Goal: Task Accomplishment & Management: Complete application form

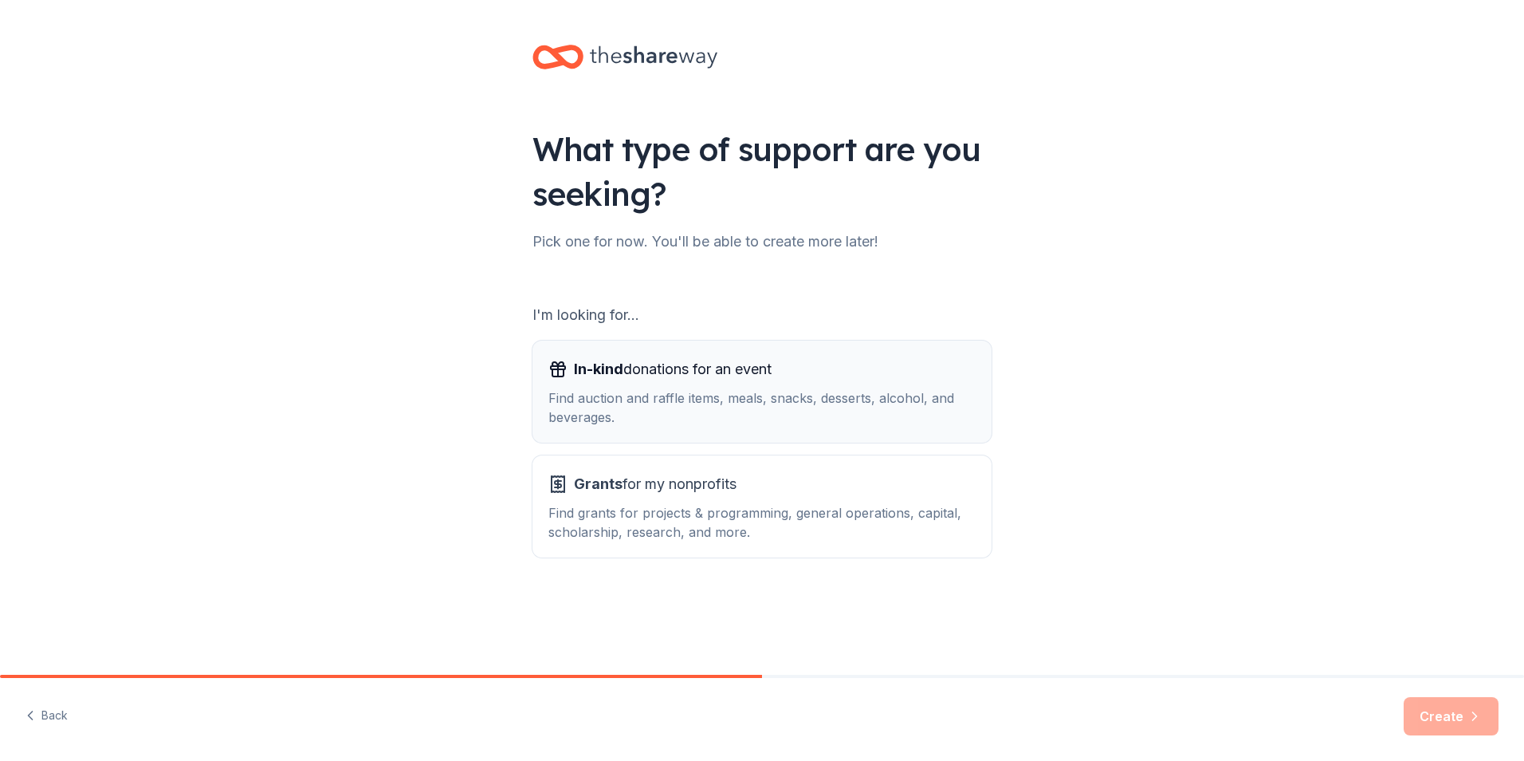
click at [733, 388] on div "Find auction and raffle items, meals, snacks, desserts, alcohol, and beverages." at bounding box center [762, 407] width 427 height 38
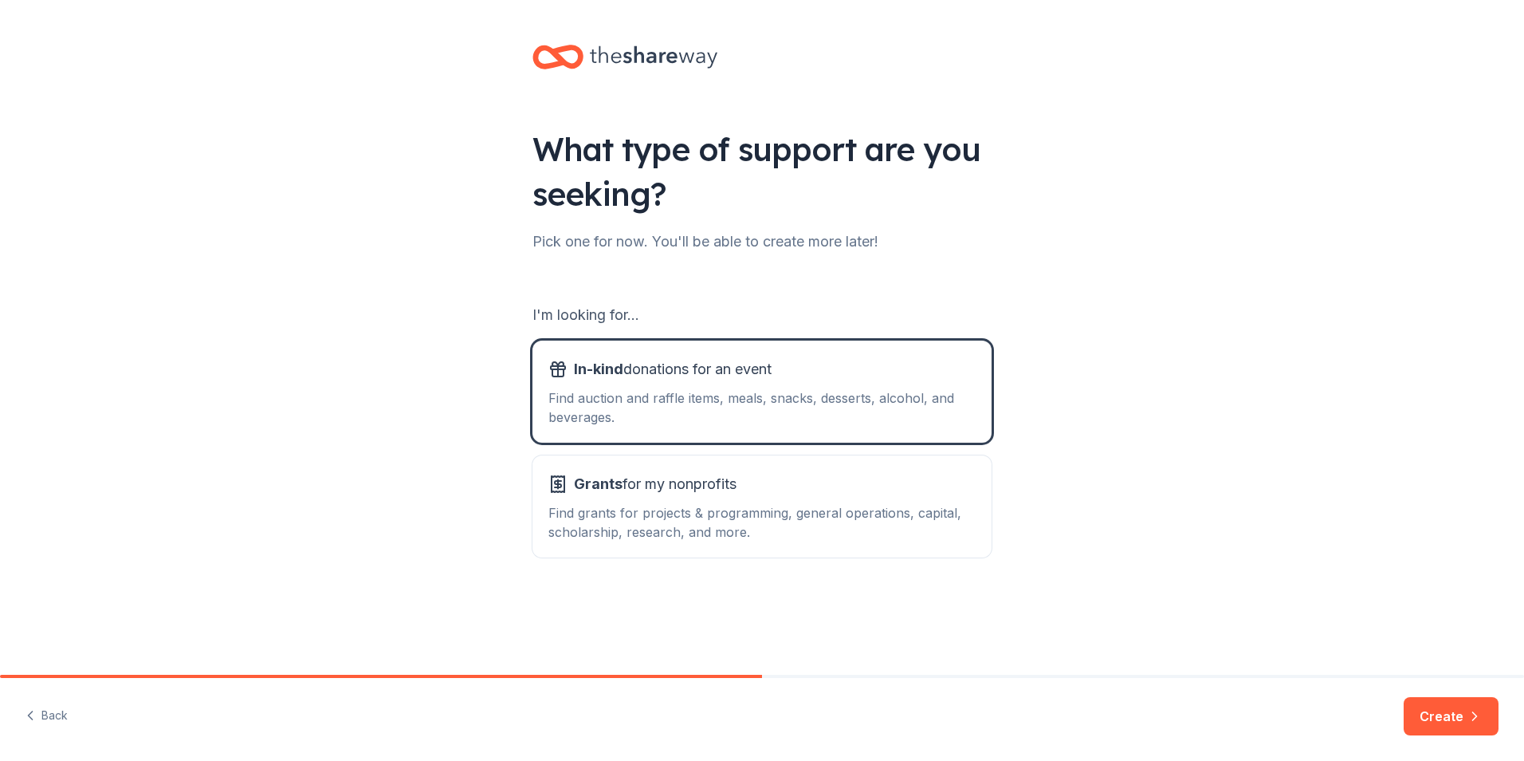
click at [1433, 718] on button "Create" at bounding box center [1451, 716] width 95 height 38
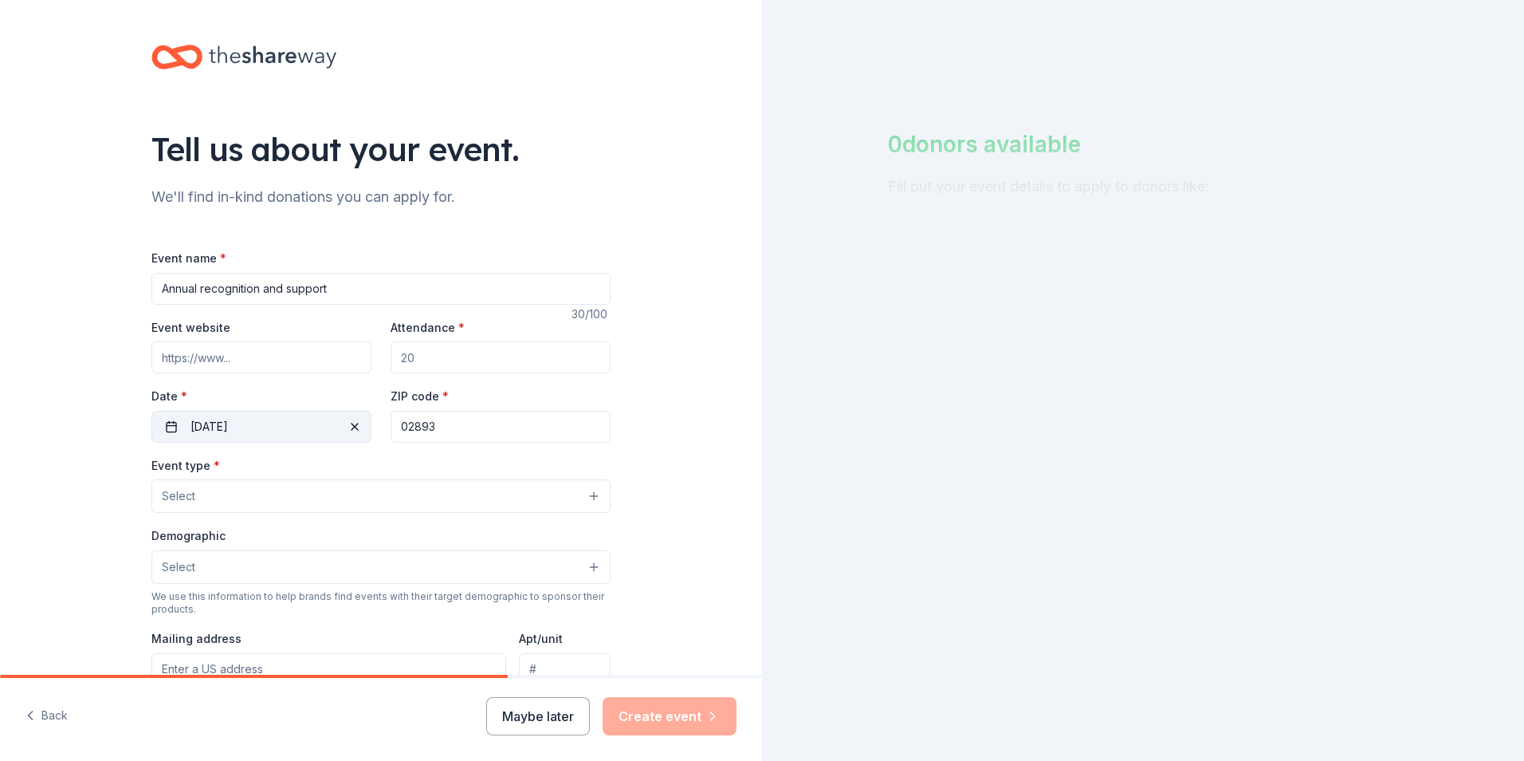
click at [311, 431] on button "[DATE]" at bounding box center [261, 427] width 220 height 32
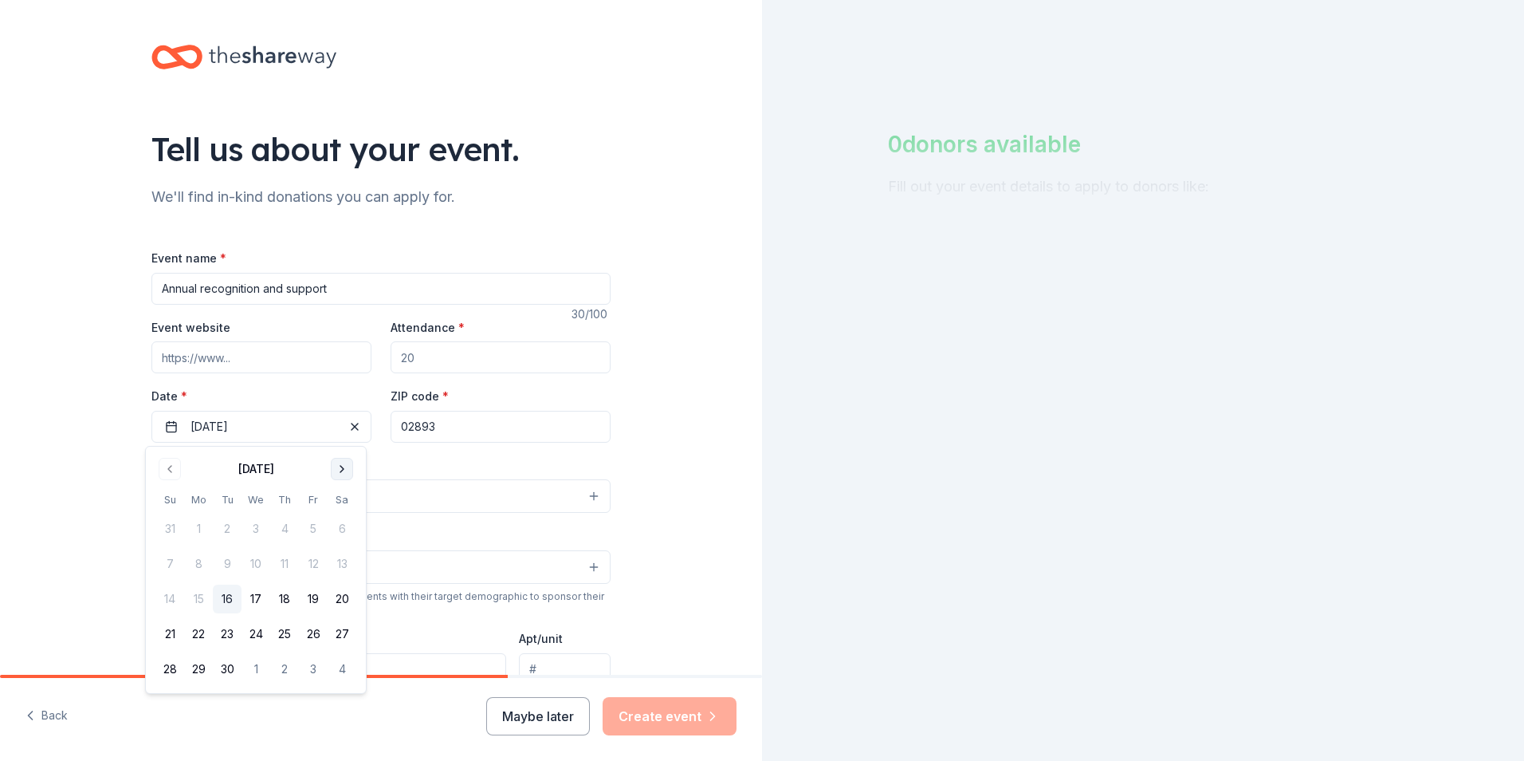
click at [343, 470] on button "Go to next month" at bounding box center [342, 469] width 22 height 22
click at [178, 475] on button "Go to previous month" at bounding box center [170, 469] width 22 height 22
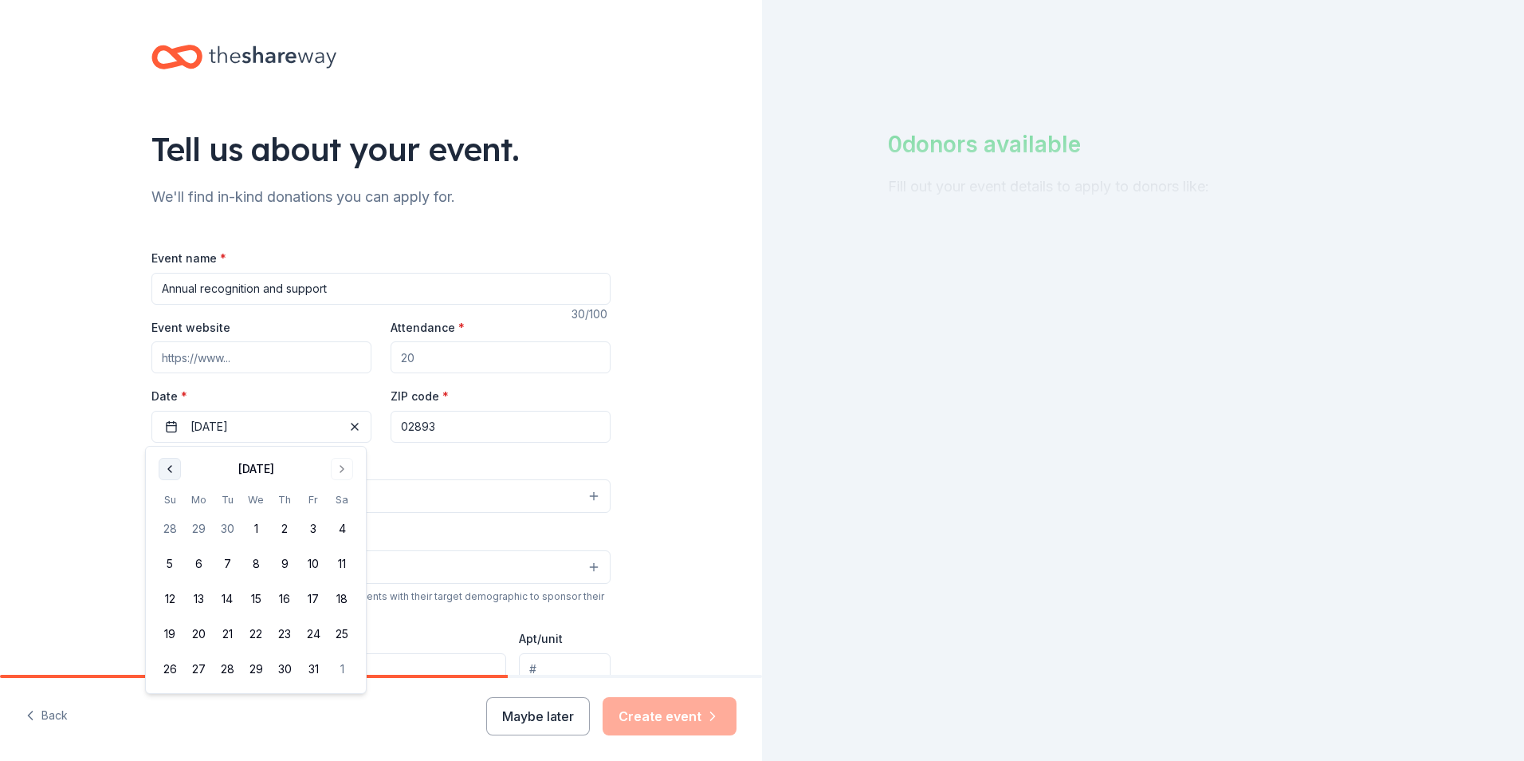
click at [178, 475] on button "Go to previous month" at bounding box center [170, 469] width 22 height 22
click at [254, 639] on button "24" at bounding box center [256, 633] width 29 height 29
click at [341, 467] on button "Go to next month" at bounding box center [342, 469] width 22 height 22
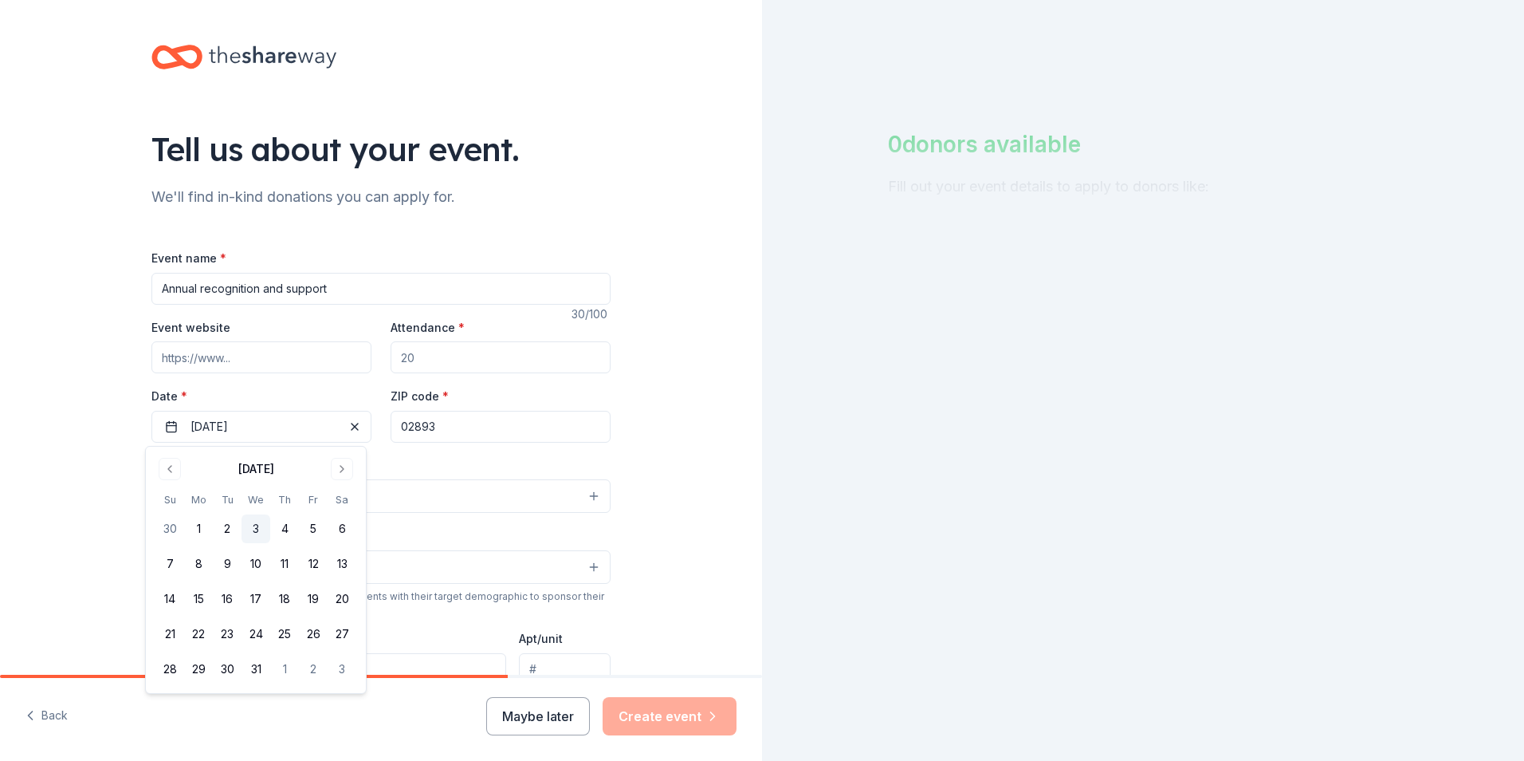
click at [254, 524] on button "3" at bounding box center [256, 528] width 29 height 29
click at [341, 471] on button "Go to next month" at bounding box center [342, 469] width 22 height 22
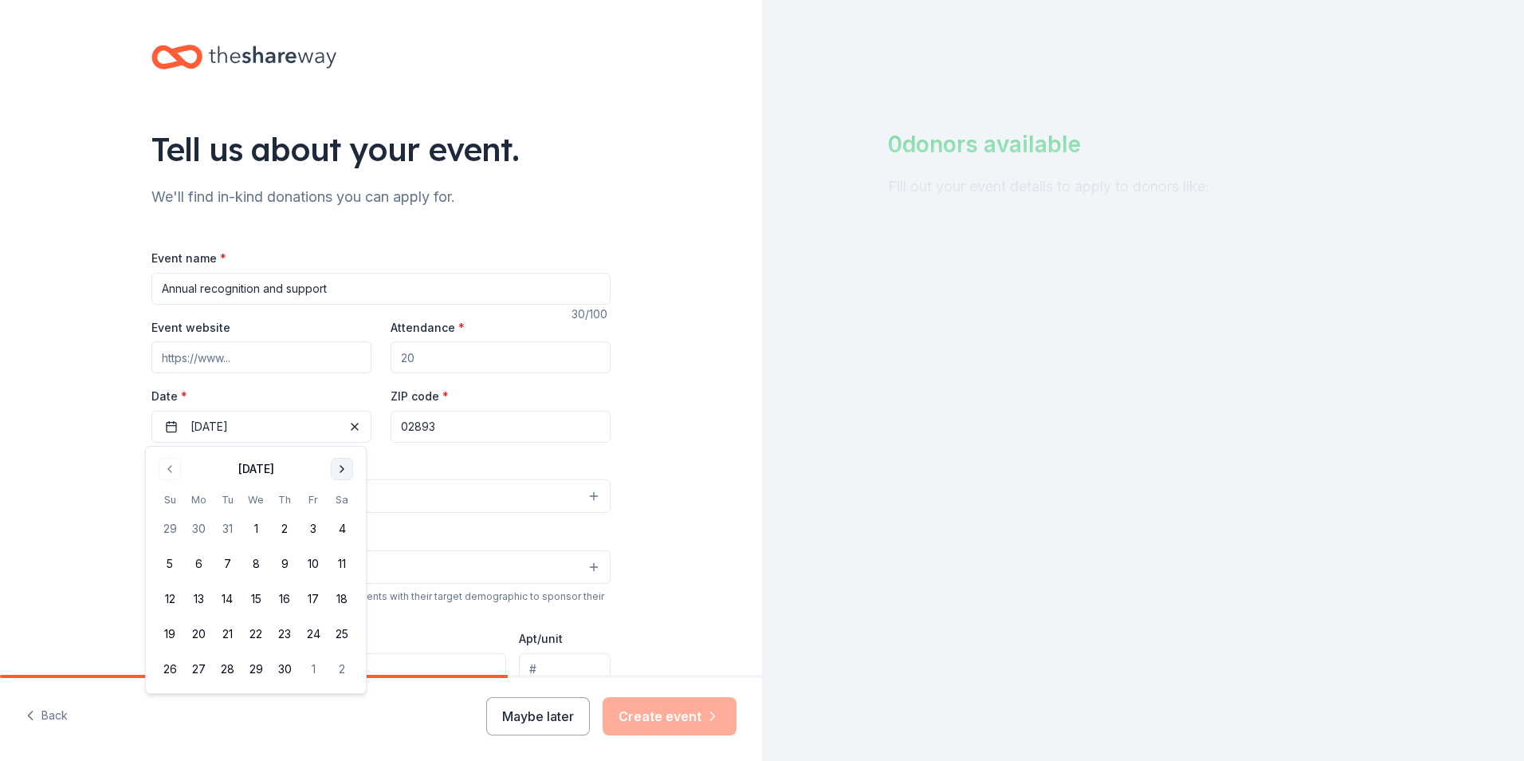
click at [341, 471] on button "Go to next month" at bounding box center [342, 469] width 22 height 22
click at [256, 631] on button "24" at bounding box center [256, 633] width 29 height 29
click at [169, 466] on button "Go to previous month" at bounding box center [170, 469] width 22 height 22
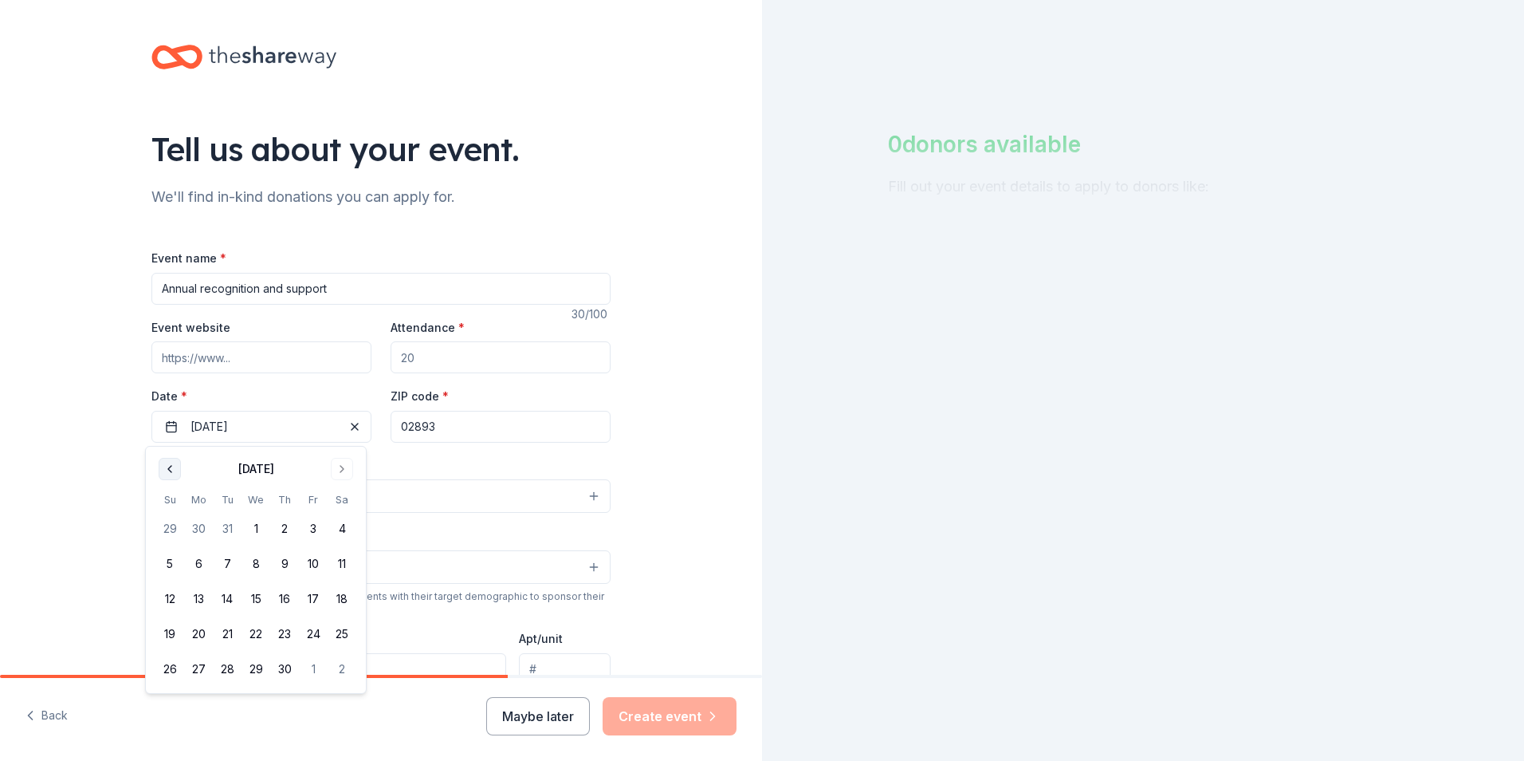
click at [169, 466] on button "Go to previous month" at bounding box center [170, 469] width 22 height 22
click at [246, 525] on button "3" at bounding box center [256, 528] width 29 height 29
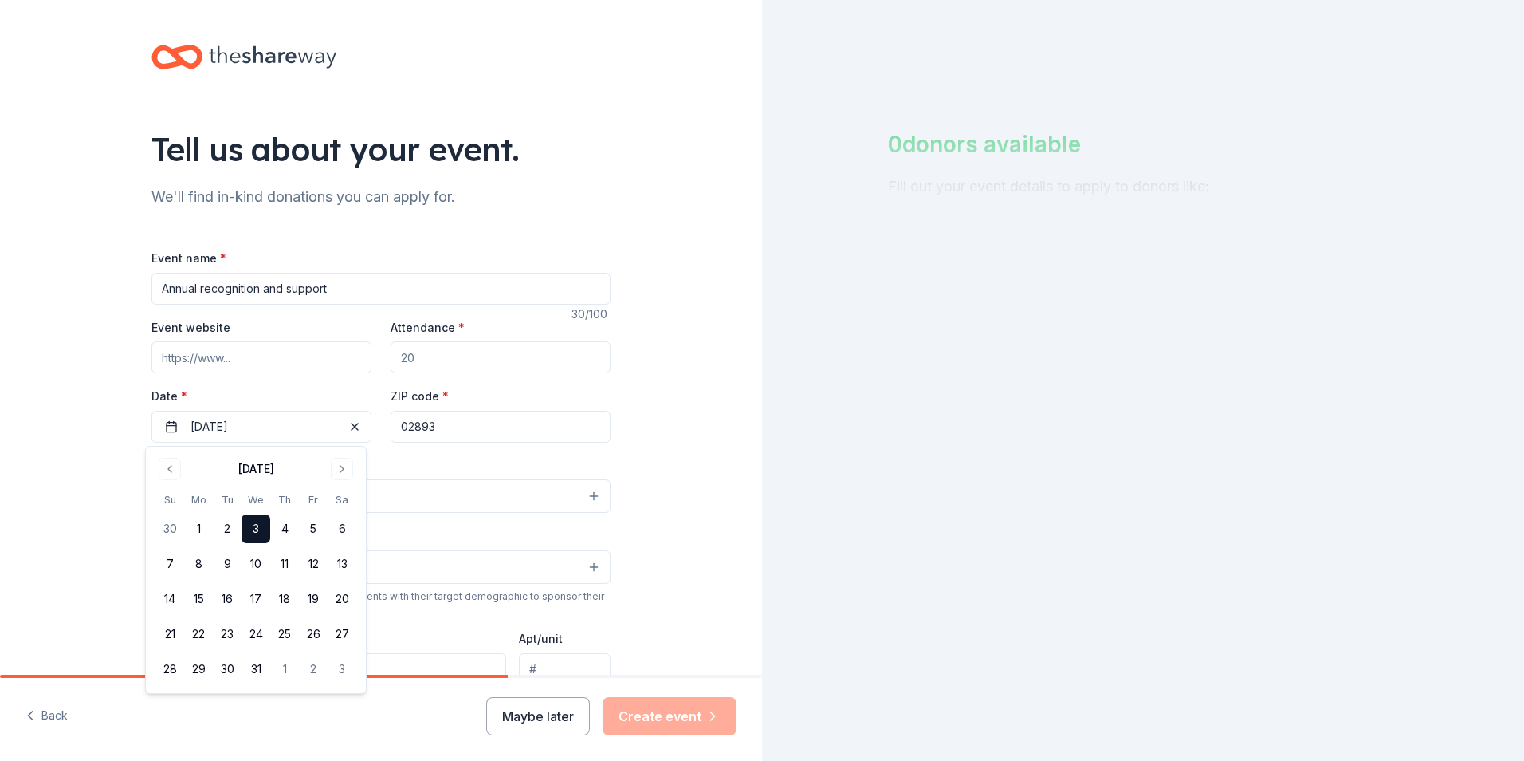
click at [426, 458] on div "Event type * Select" at bounding box center [380, 484] width 459 height 58
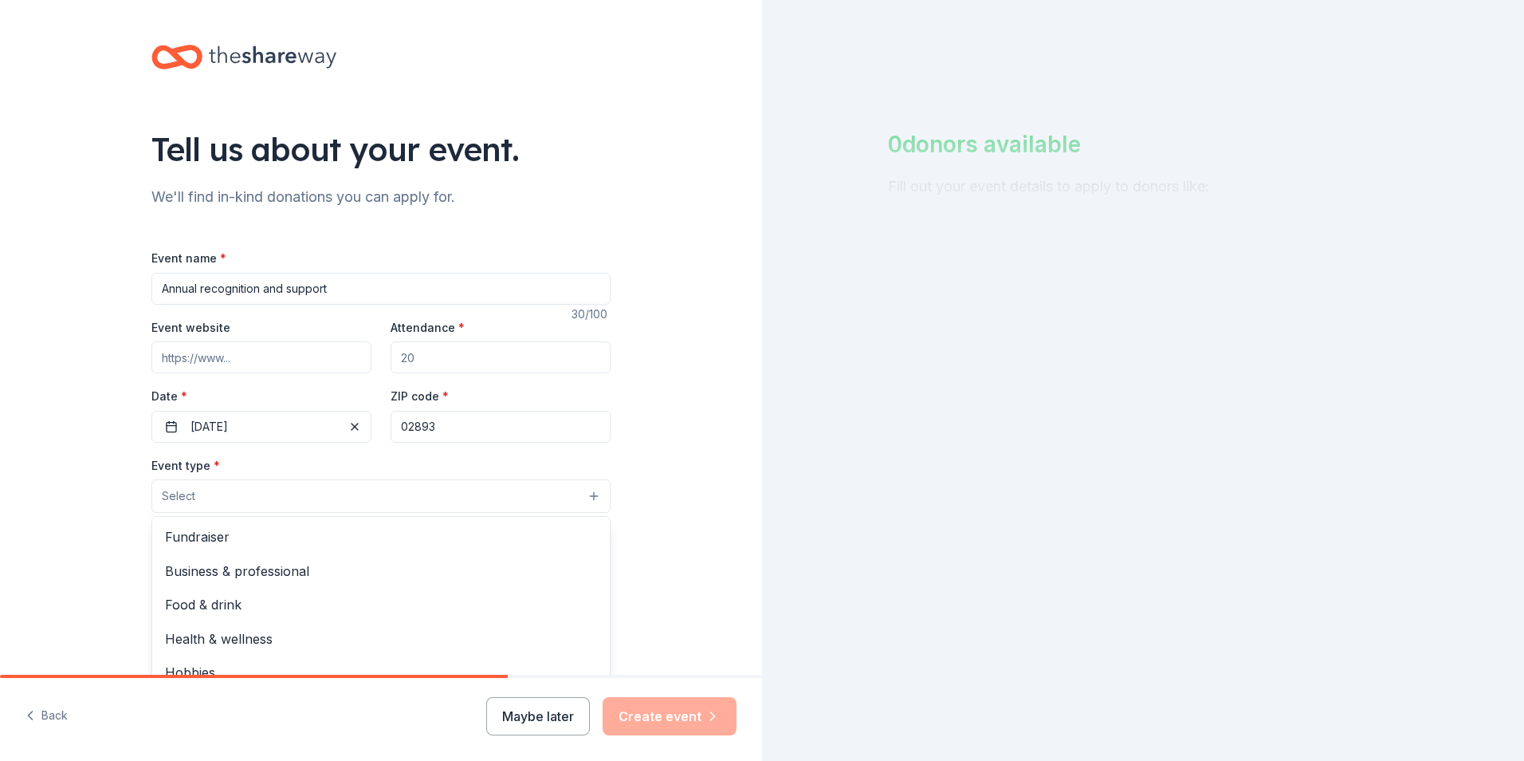
click at [301, 496] on button "Select" at bounding box center [380, 495] width 459 height 33
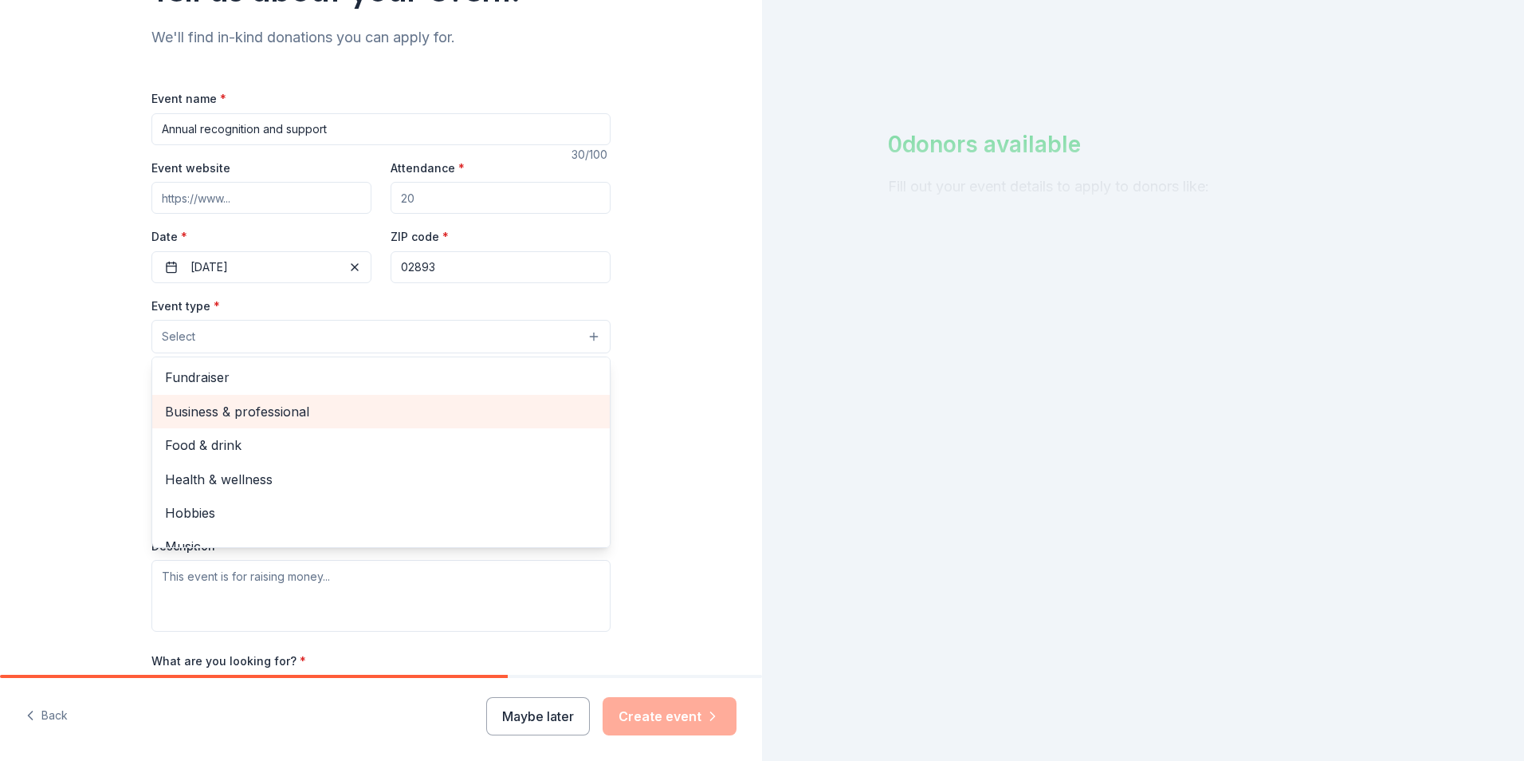
click at [309, 421] on span "Business & professional" at bounding box center [381, 411] width 432 height 21
click at [307, 417] on span "Food & drink" at bounding box center [381, 413] width 432 height 21
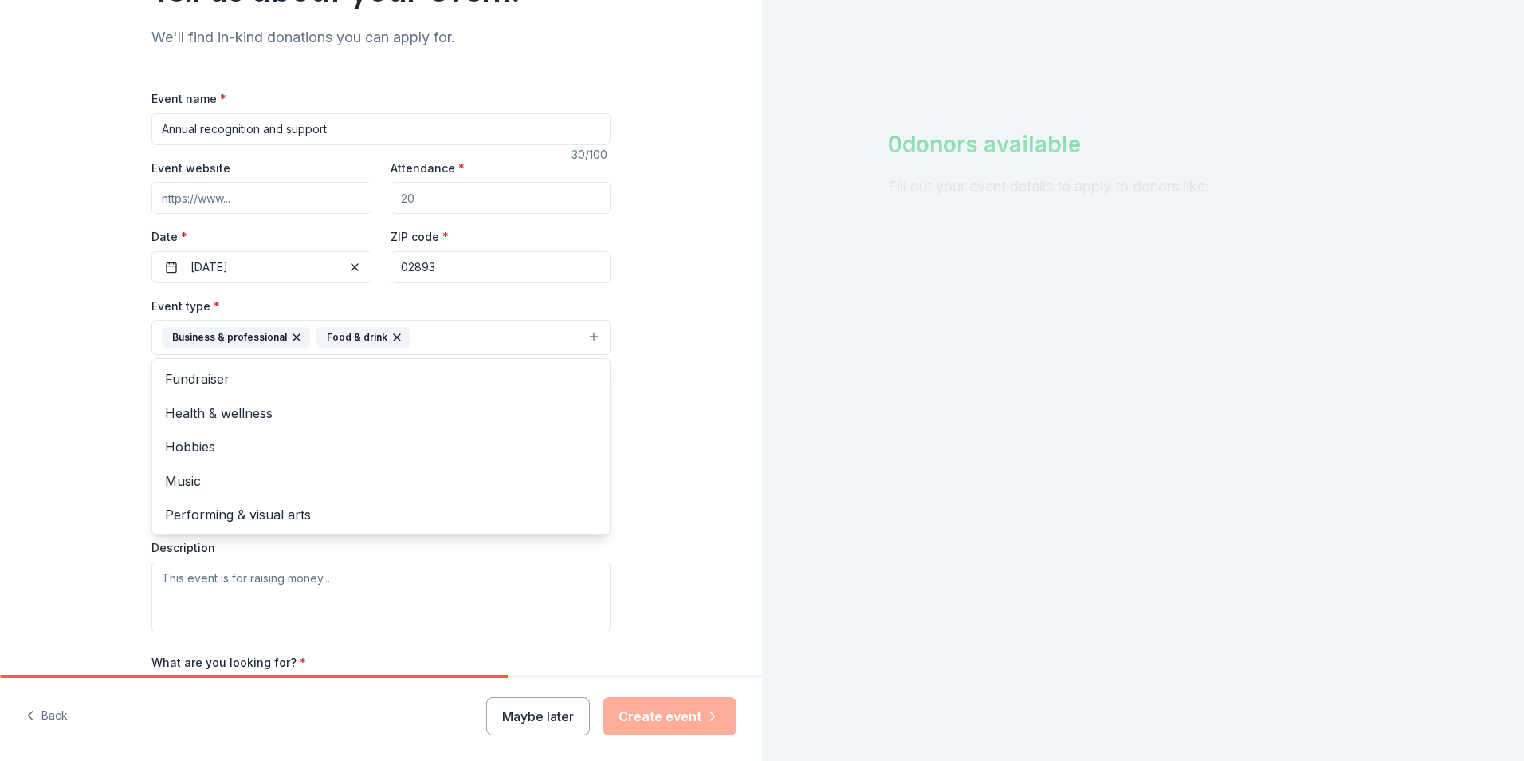
click at [679, 373] on div "Tell us about your event. We'll find in-kind donations you can apply for. Event…" at bounding box center [381, 372] width 762 height 1063
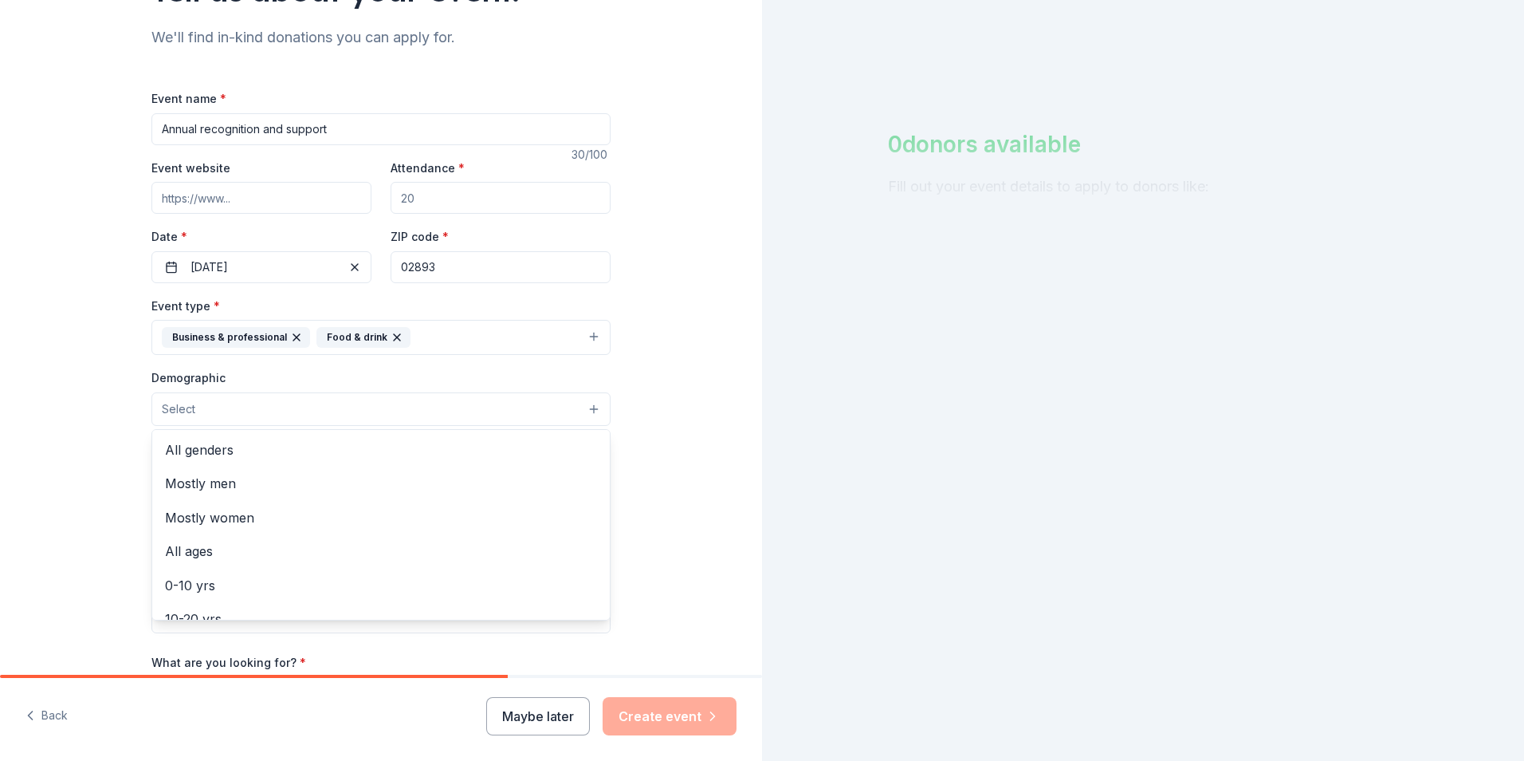
click at [415, 419] on button "Select" at bounding box center [380, 408] width 459 height 33
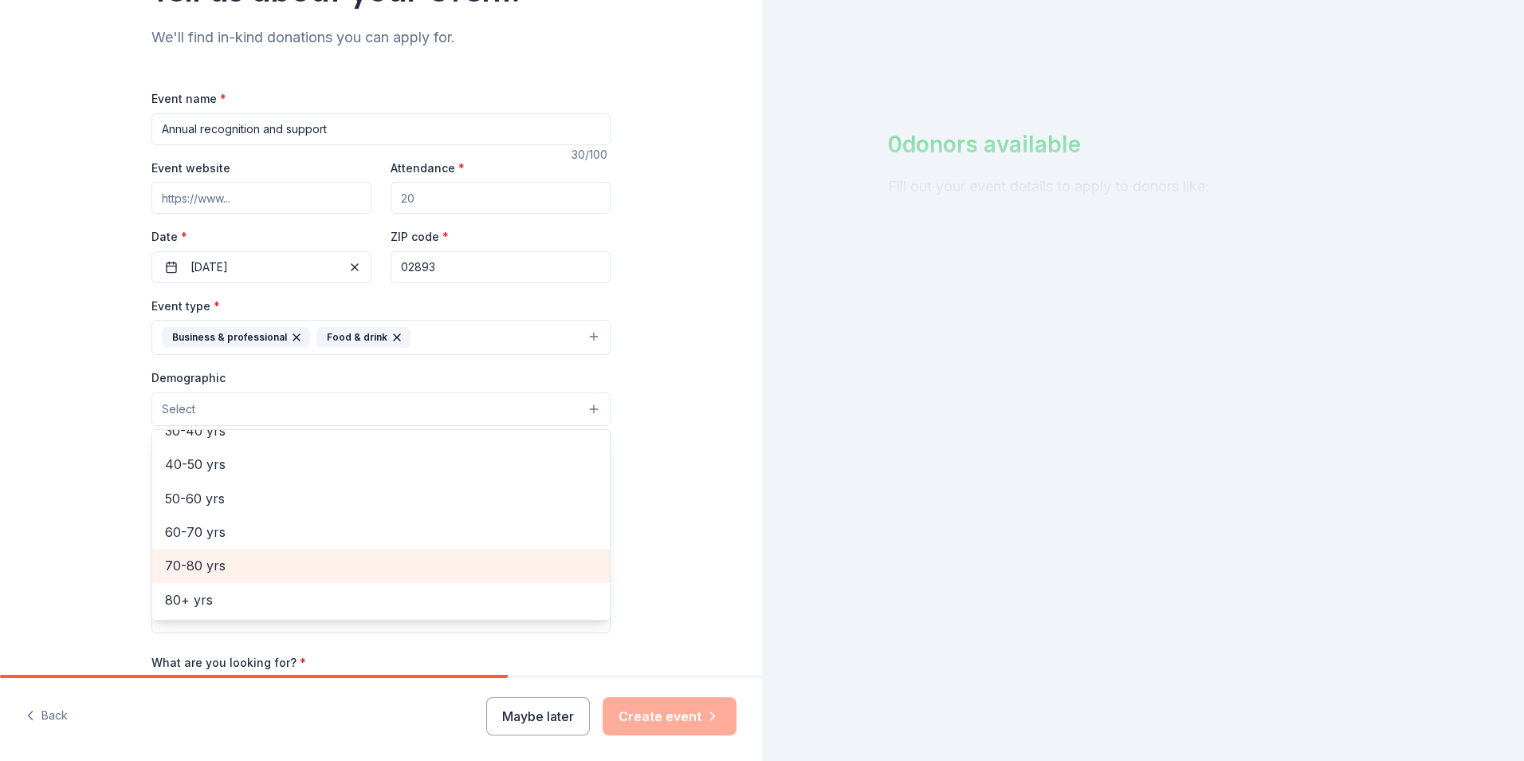
click at [242, 566] on span "70-80 yrs" at bounding box center [381, 565] width 432 height 21
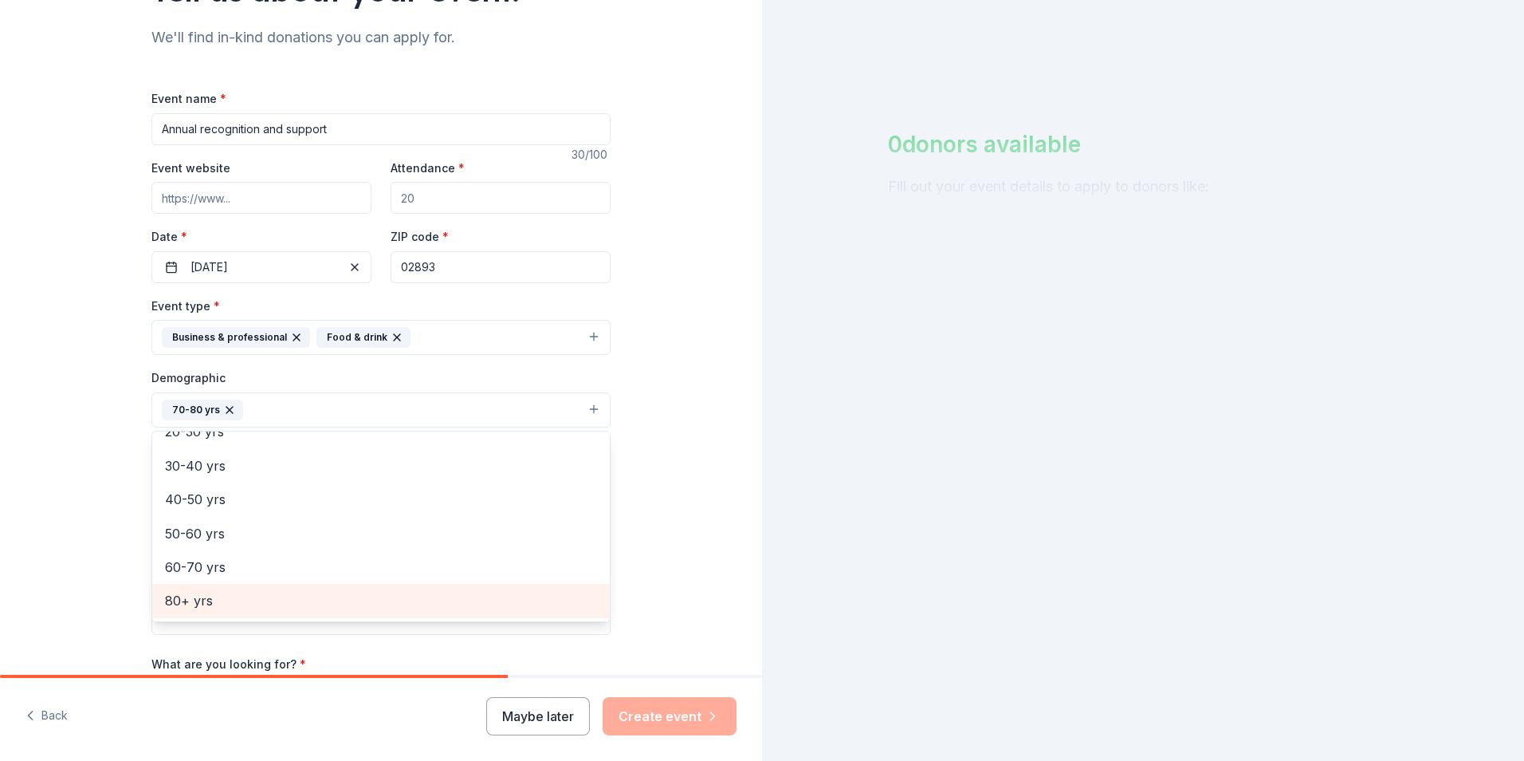
click at [260, 606] on span "80+ yrs" at bounding box center [381, 600] width 432 height 21
click at [718, 505] on div "Tell us about your event. We'll find in-kind donations you can apply for. Event…" at bounding box center [381, 373] width 762 height 1064
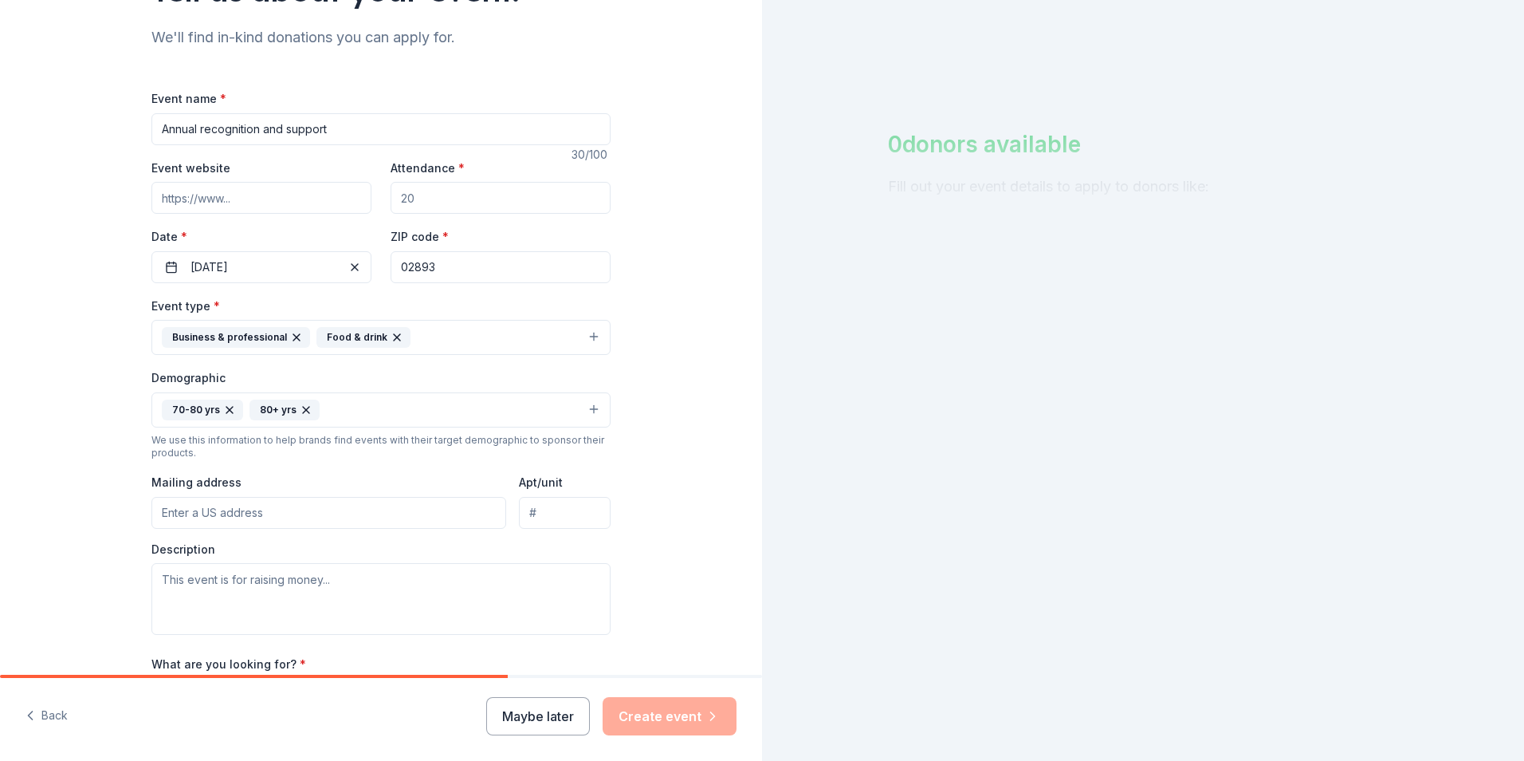
click at [325, 513] on input "Mailing address" at bounding box center [328, 513] width 355 height 32
type input "[STREET_ADDRESS][US_STATE]"
type input "[GEOGRAPHIC_DATA]"
click at [682, 540] on div "Tell us about your event. We'll find in-kind donations you can apply for. Event…" at bounding box center [381, 373] width 762 height 1064
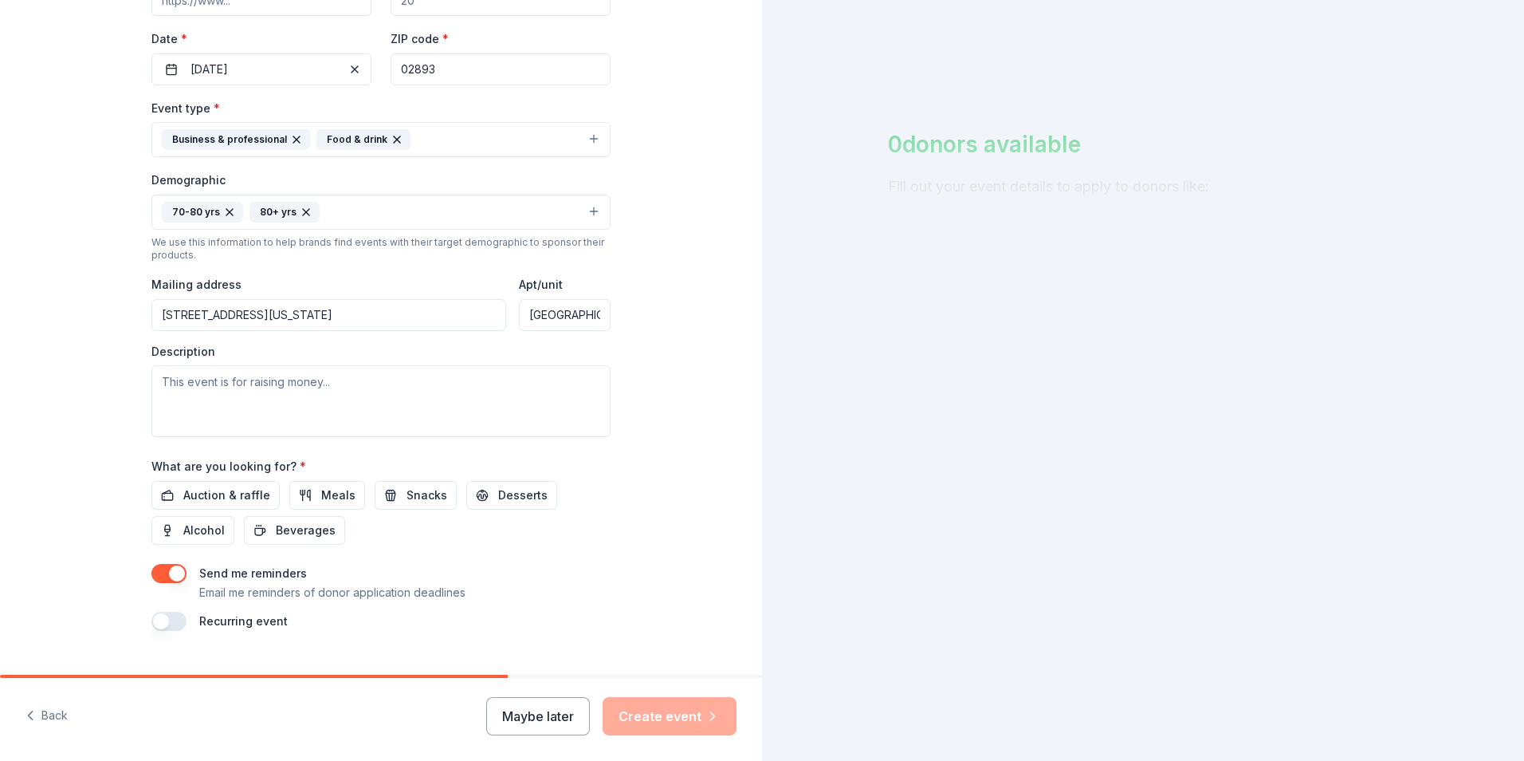
scroll to position [390, 0]
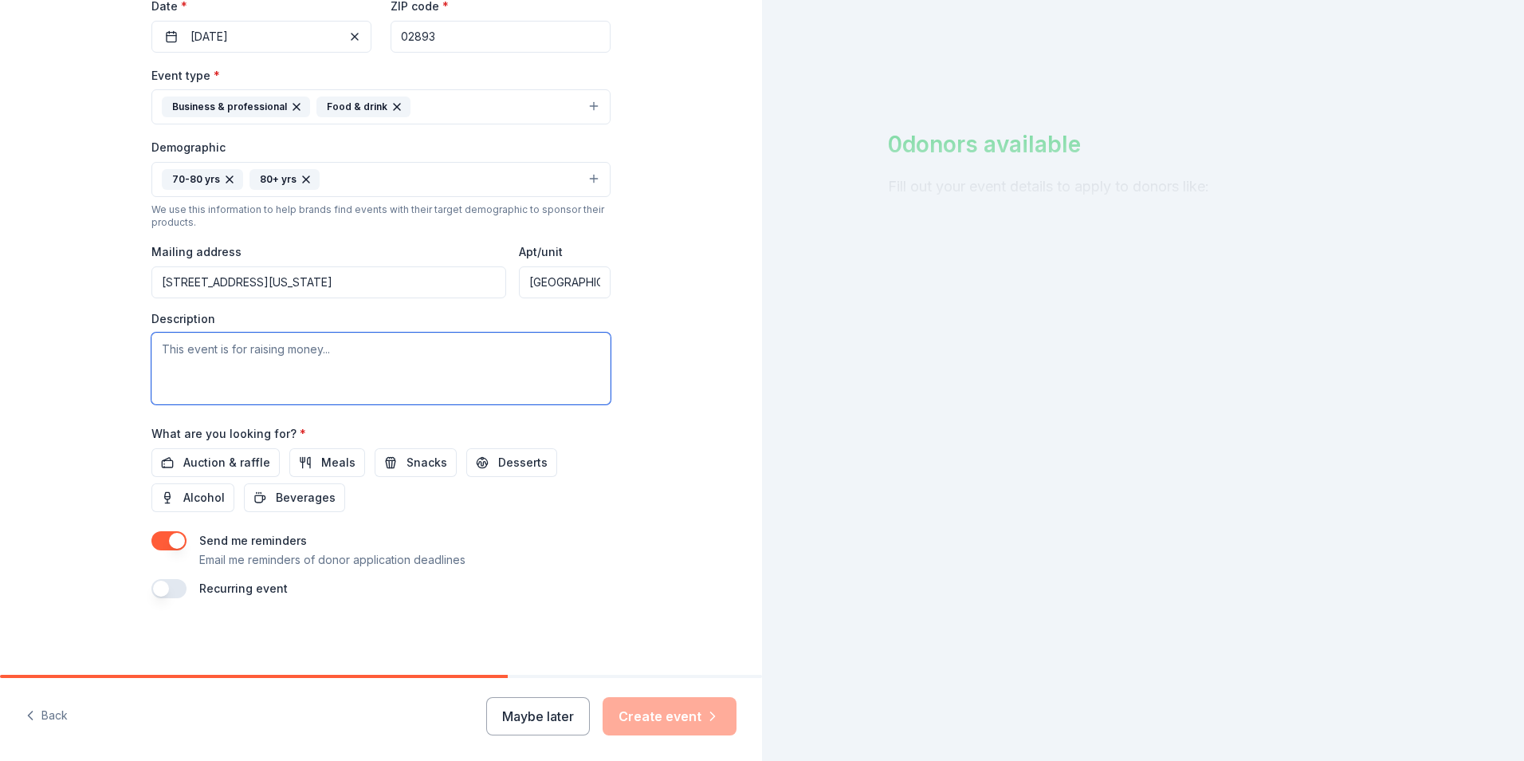
click at [414, 381] on textarea at bounding box center [380, 368] width 459 height 72
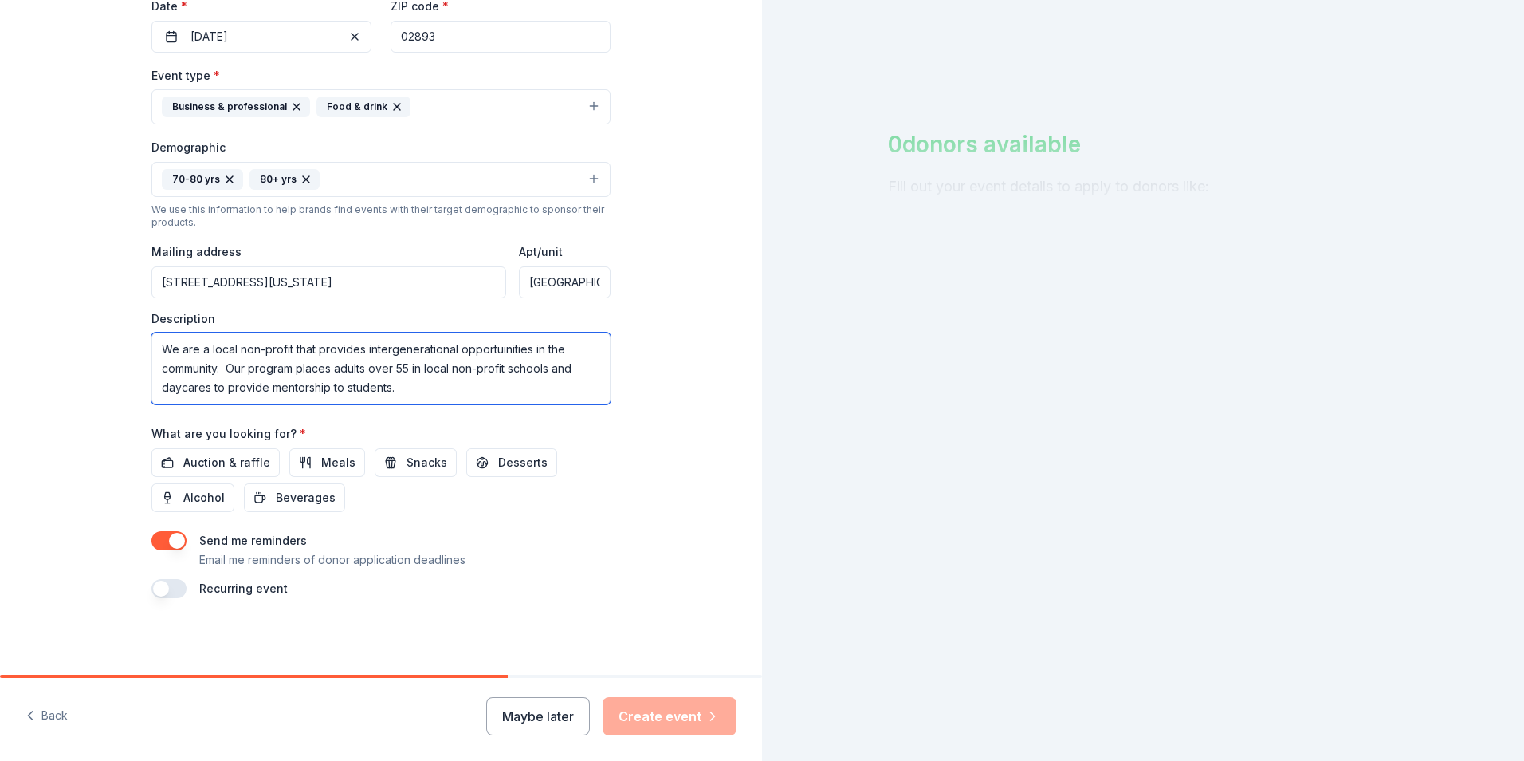
click at [324, 385] on textarea "We are a local non-profit that provides intergenerational opportuinities in the…" at bounding box center [380, 368] width 459 height 72
click at [548, 380] on textarea "We are a local non-profit that provides intergenerational opportuinities in the…" at bounding box center [380, 368] width 459 height 72
click at [550, 390] on textarea "We are a local non-profit that provides intergenerational opportunities in the …" at bounding box center [380, 368] width 459 height 72
click at [334, 370] on textarea "We are a local non-profit that provides intergenerational opportunities in the …" at bounding box center [380, 368] width 459 height 72
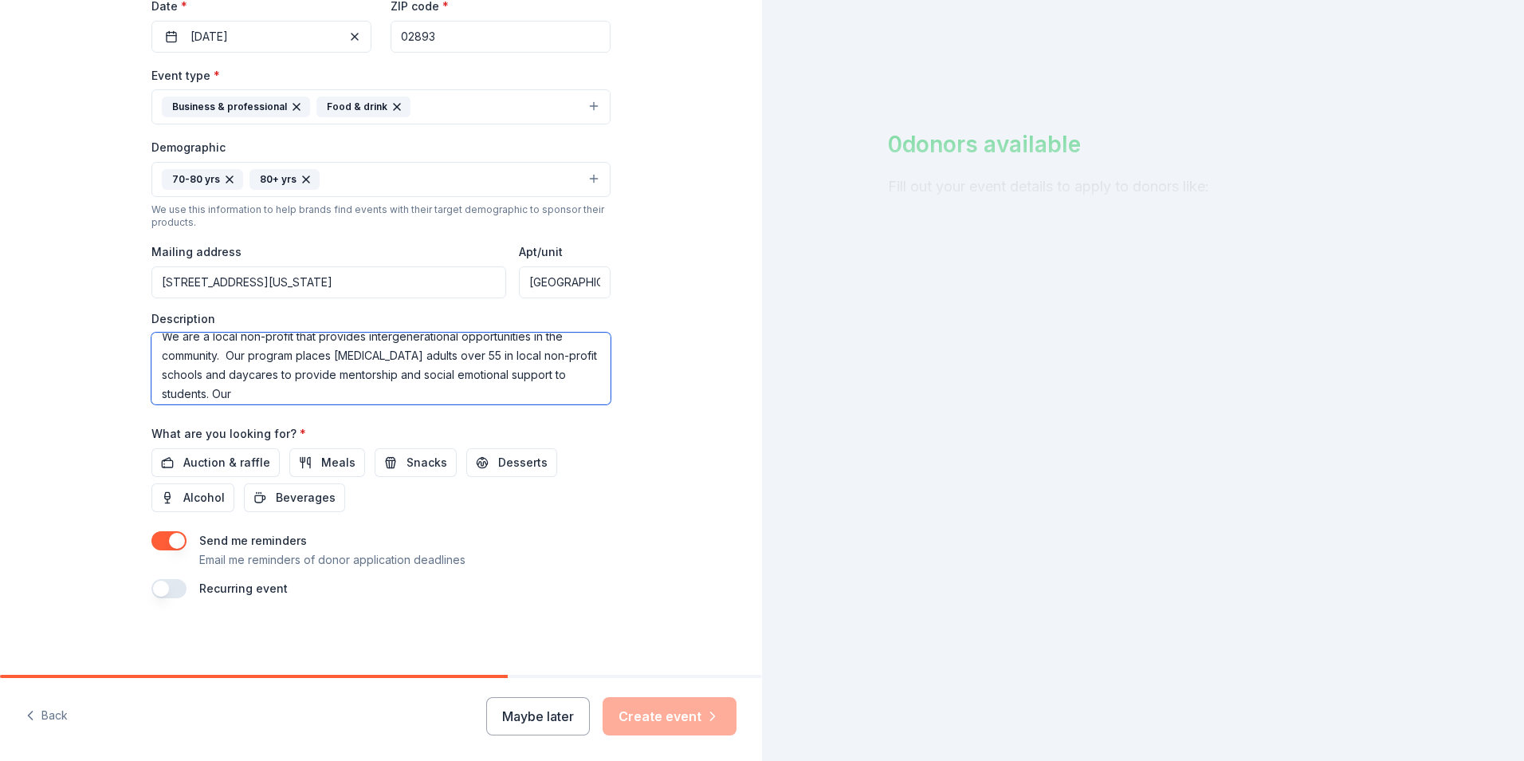
scroll to position [19, 0]
click at [231, 395] on textarea "We are a local non-profit that provides intergenerational opportunities in the …" at bounding box center [380, 368] width 459 height 72
type textarea "We are a local non-profit that provides intergenerational opportunities in the …"
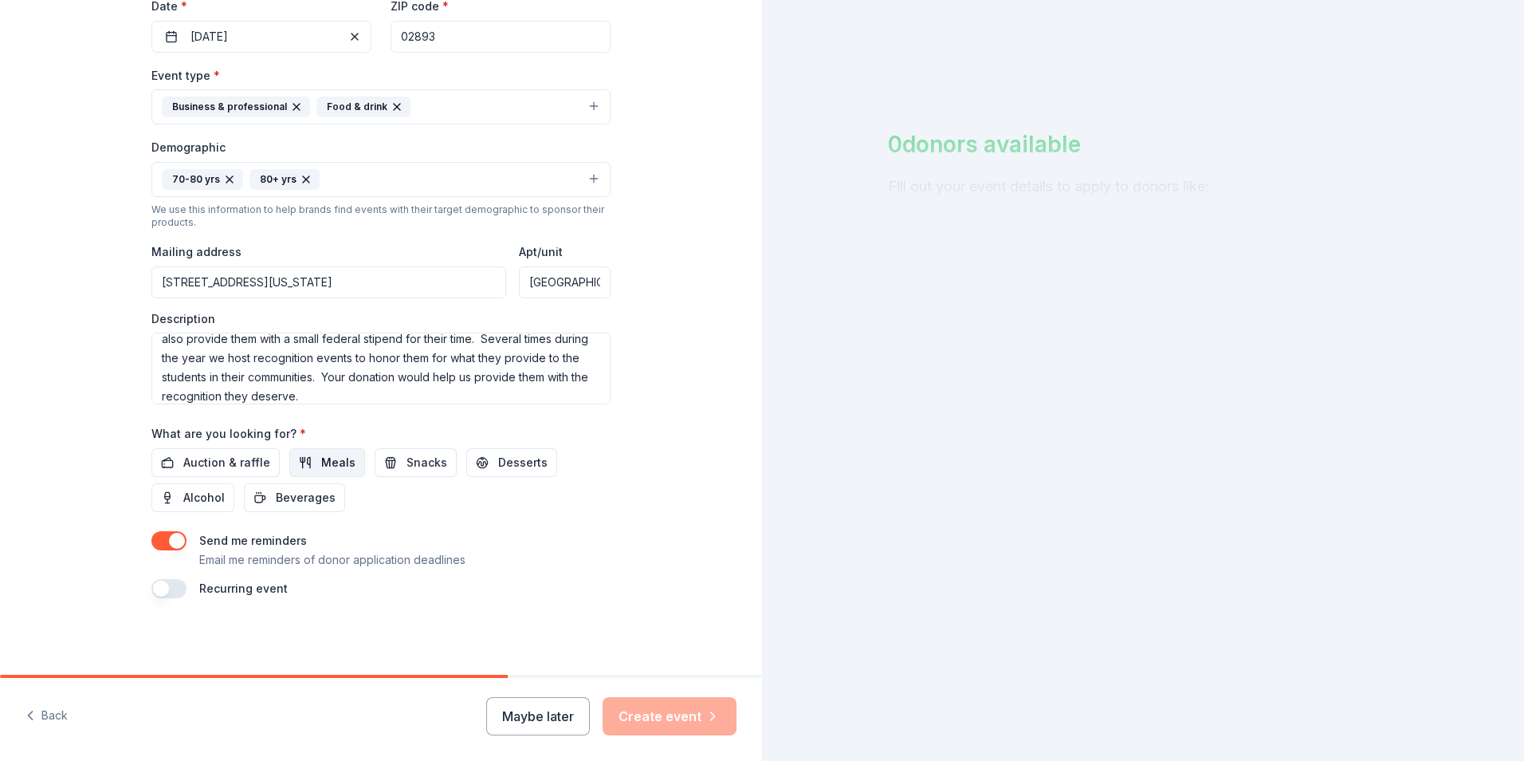
click at [325, 464] on span "Meals" at bounding box center [338, 462] width 34 height 19
click at [407, 453] on span "Snacks" at bounding box center [427, 462] width 41 height 19
click at [509, 466] on span "Desserts" at bounding box center [522, 462] width 49 height 19
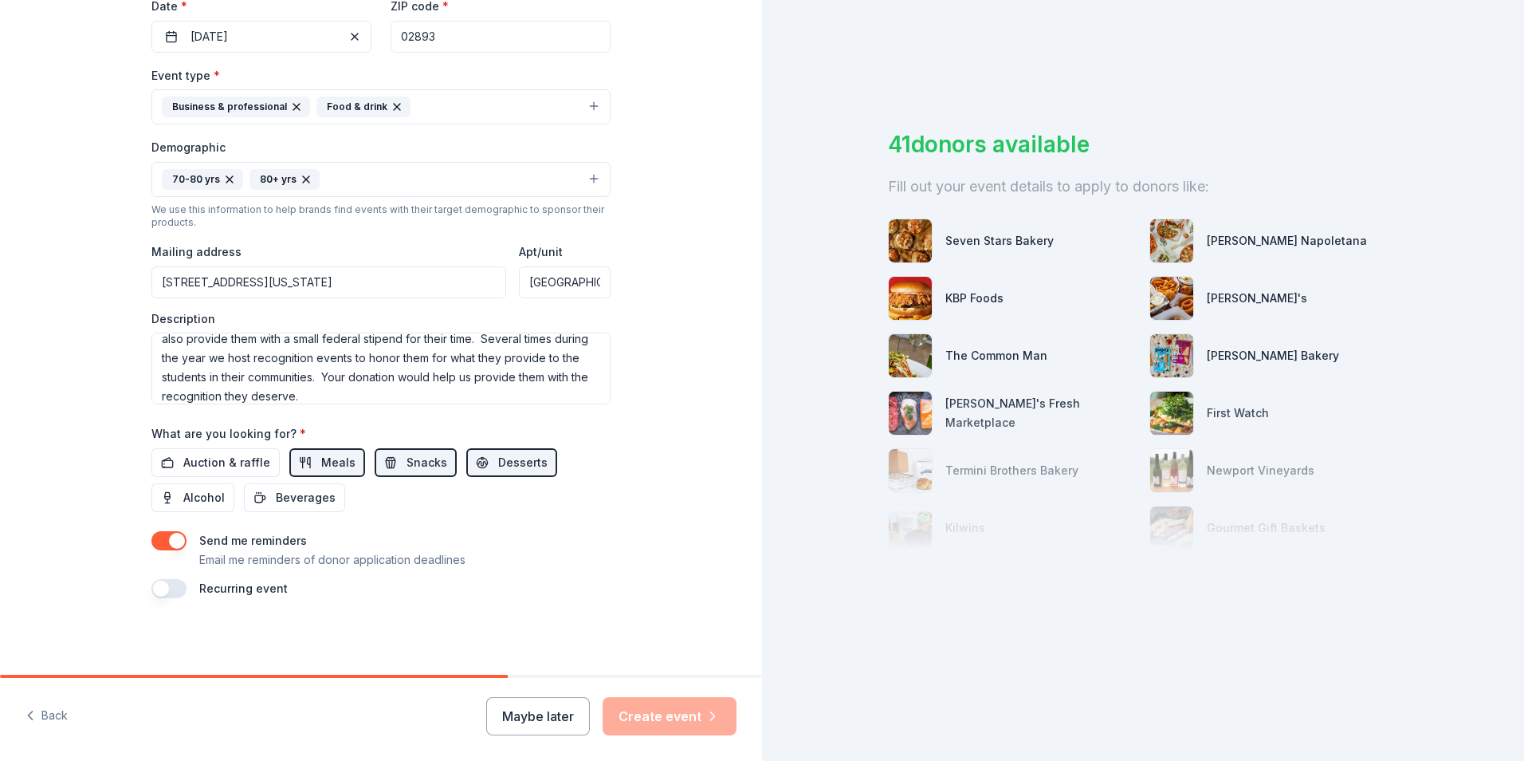
click at [162, 593] on button "button" at bounding box center [168, 588] width 35 height 19
click at [281, 638] on button "[DATE]" at bounding box center [240, 636] width 82 height 32
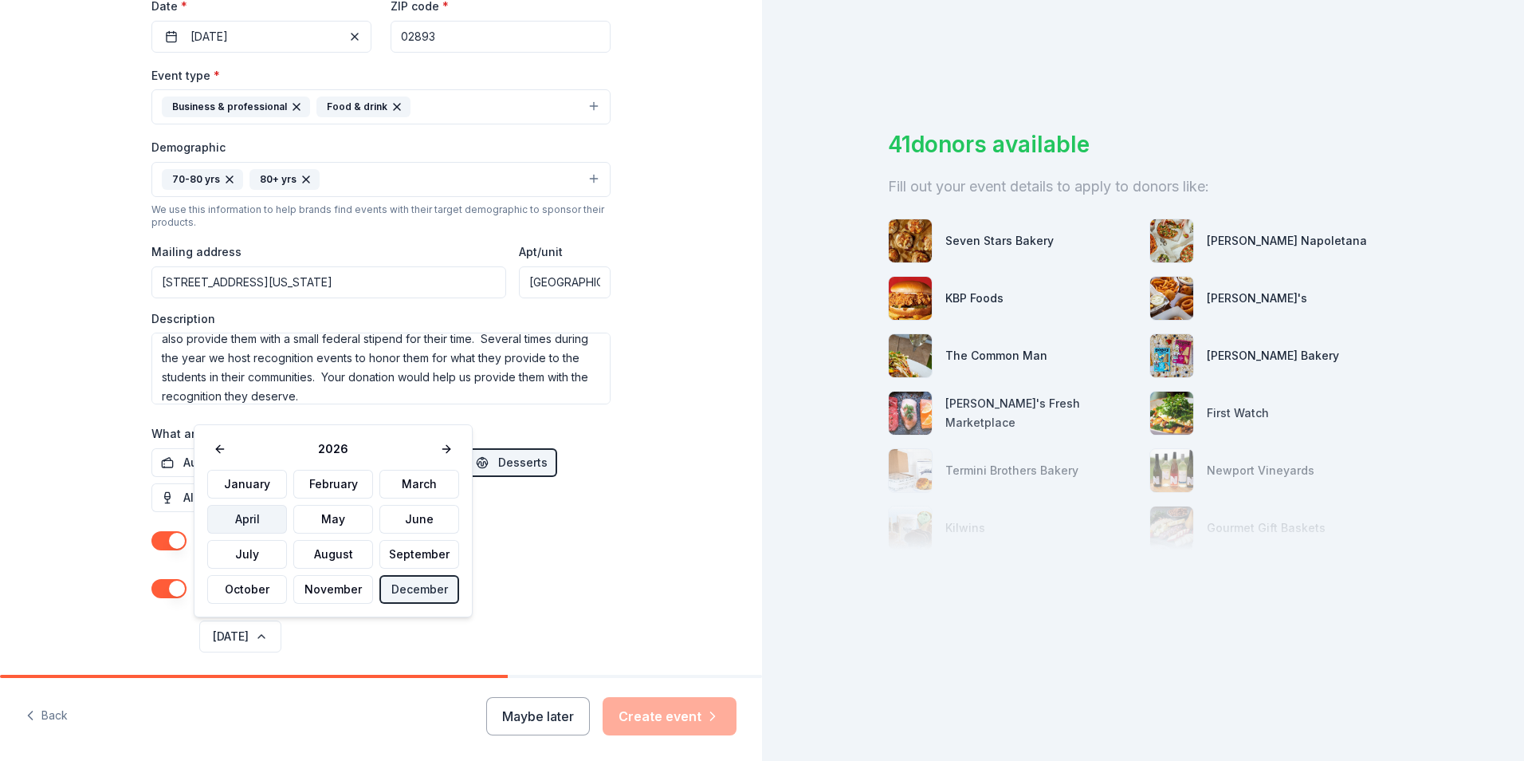
click at [264, 528] on button "April" at bounding box center [247, 519] width 80 height 29
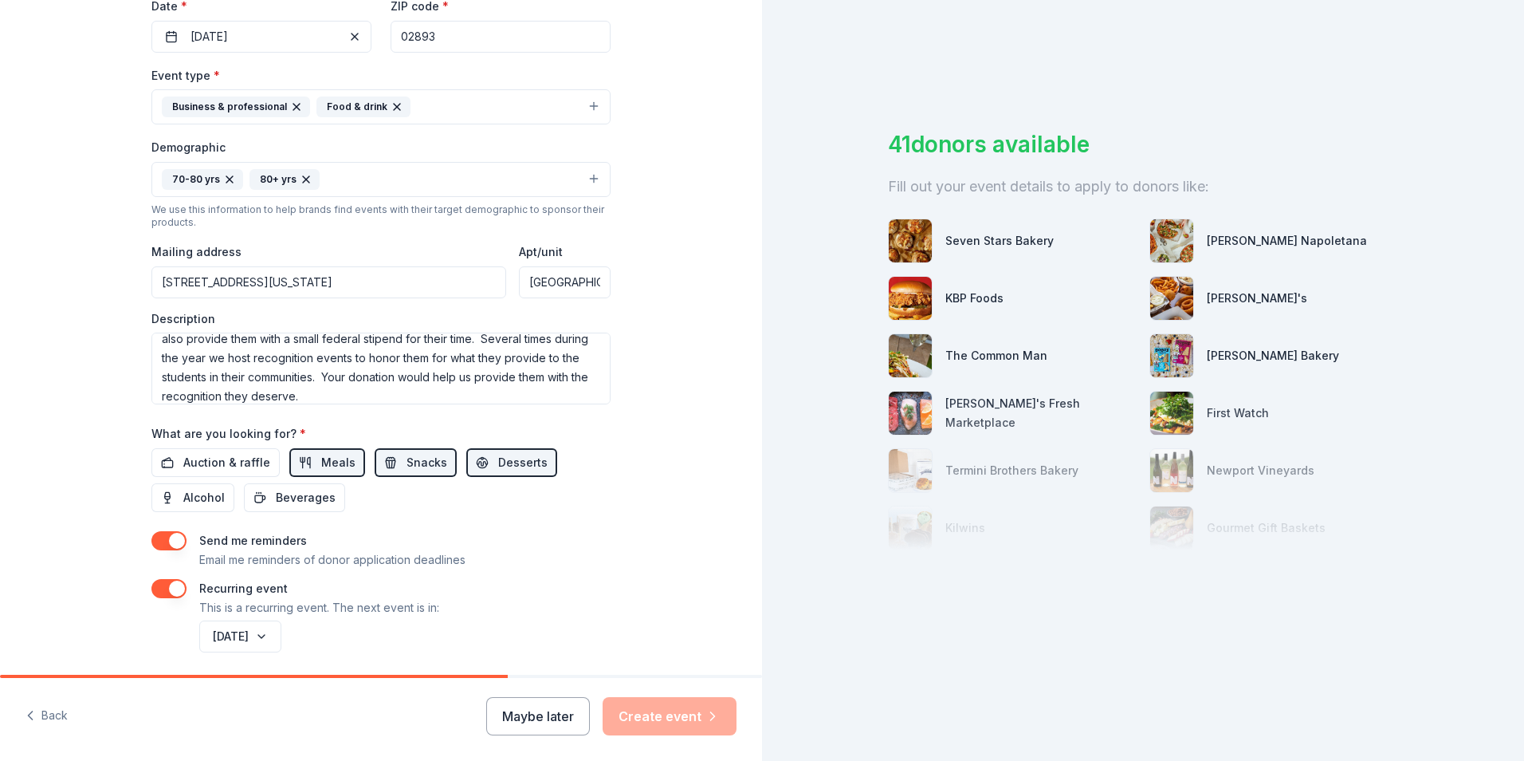
click at [578, 644] on div "[DATE]" at bounding box center [403, 636] width 415 height 38
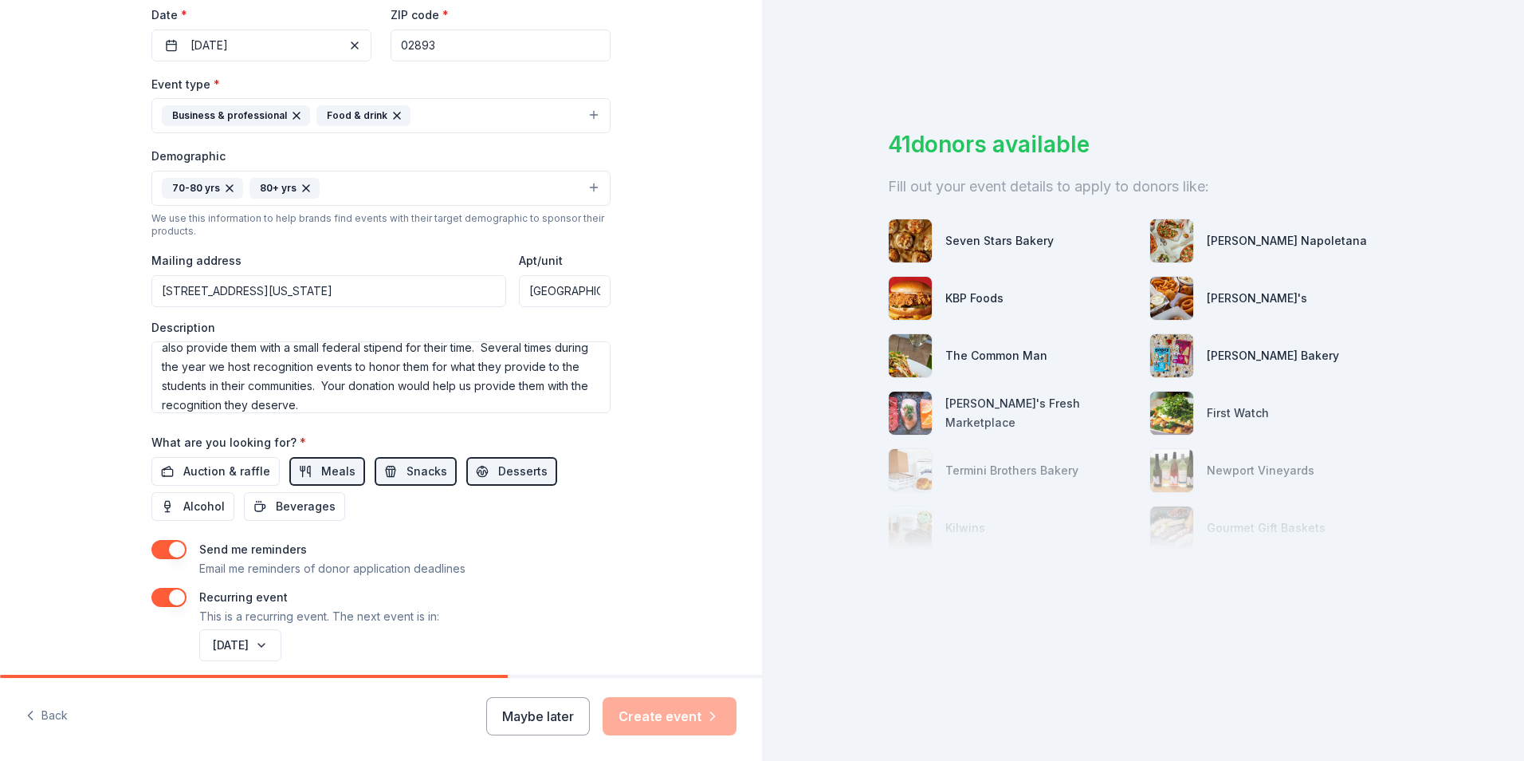
scroll to position [0, 0]
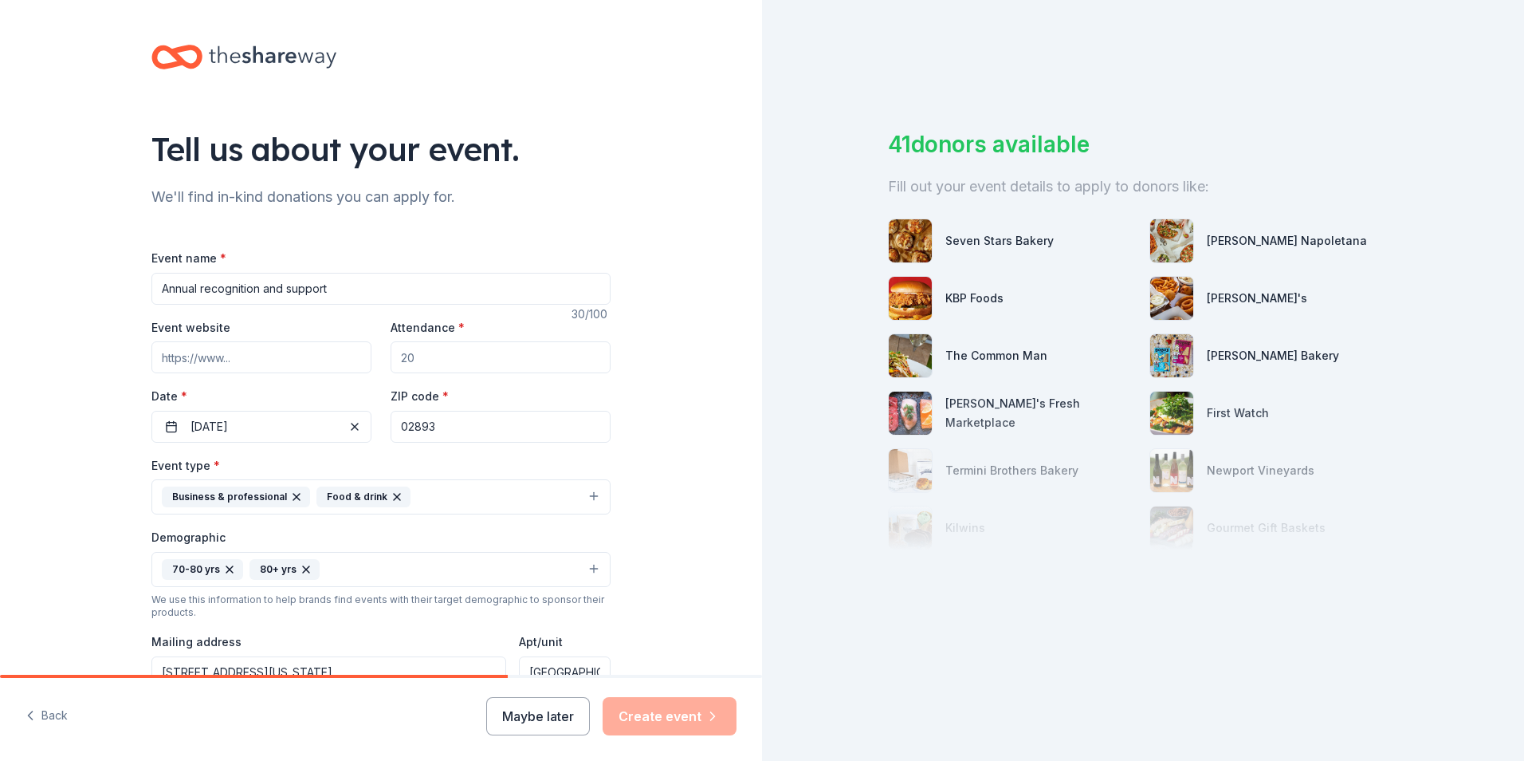
click at [281, 356] on input "Event website" at bounding box center [261, 357] width 220 height 32
paste input "[URL][DOMAIN_NAME]"
type input "[URL][DOMAIN_NAME]"
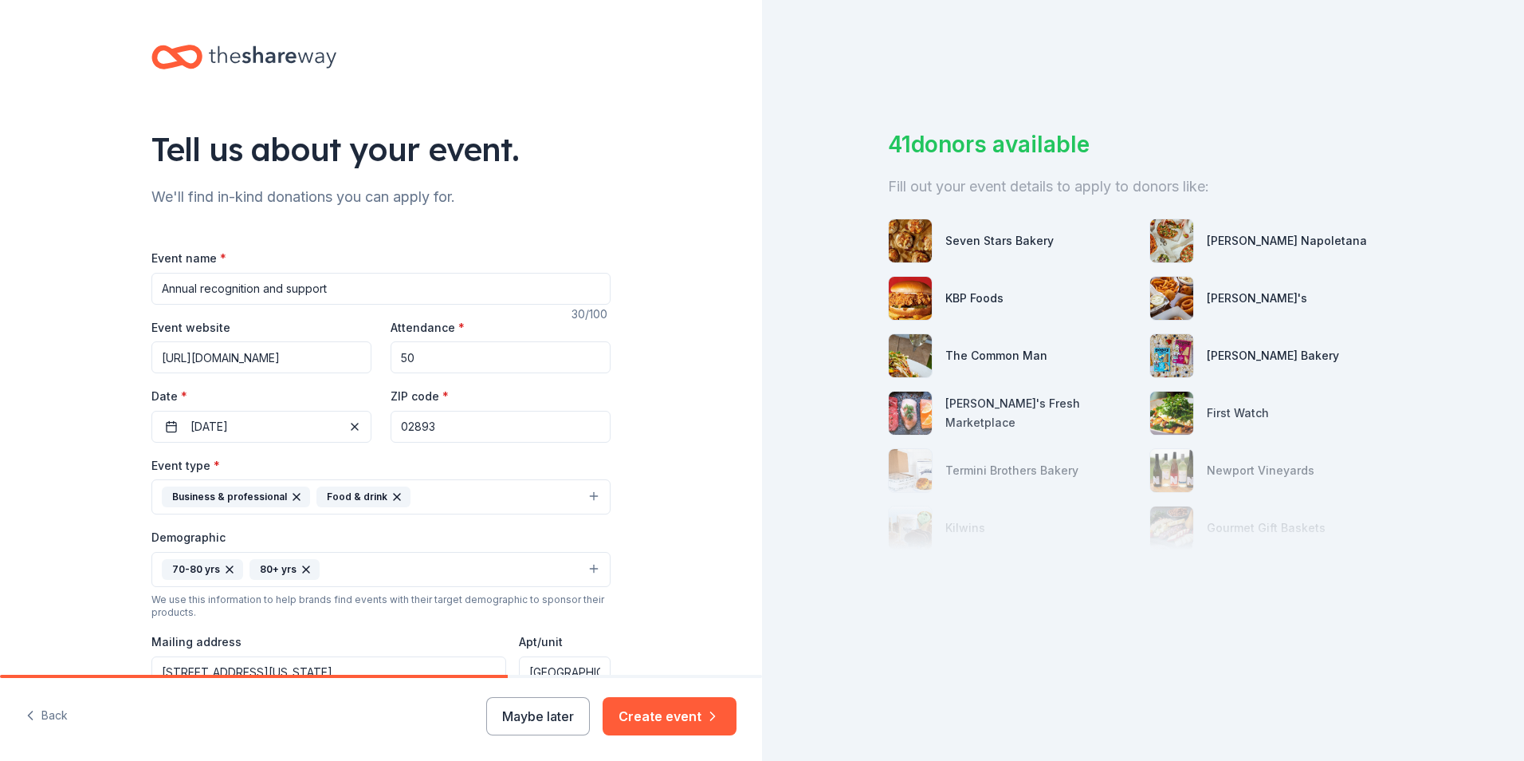
type input "50"
click at [701, 485] on div "Tell us about your event. We'll find in-kind donations you can apply for. Event…" at bounding box center [381, 561] width 762 height 1122
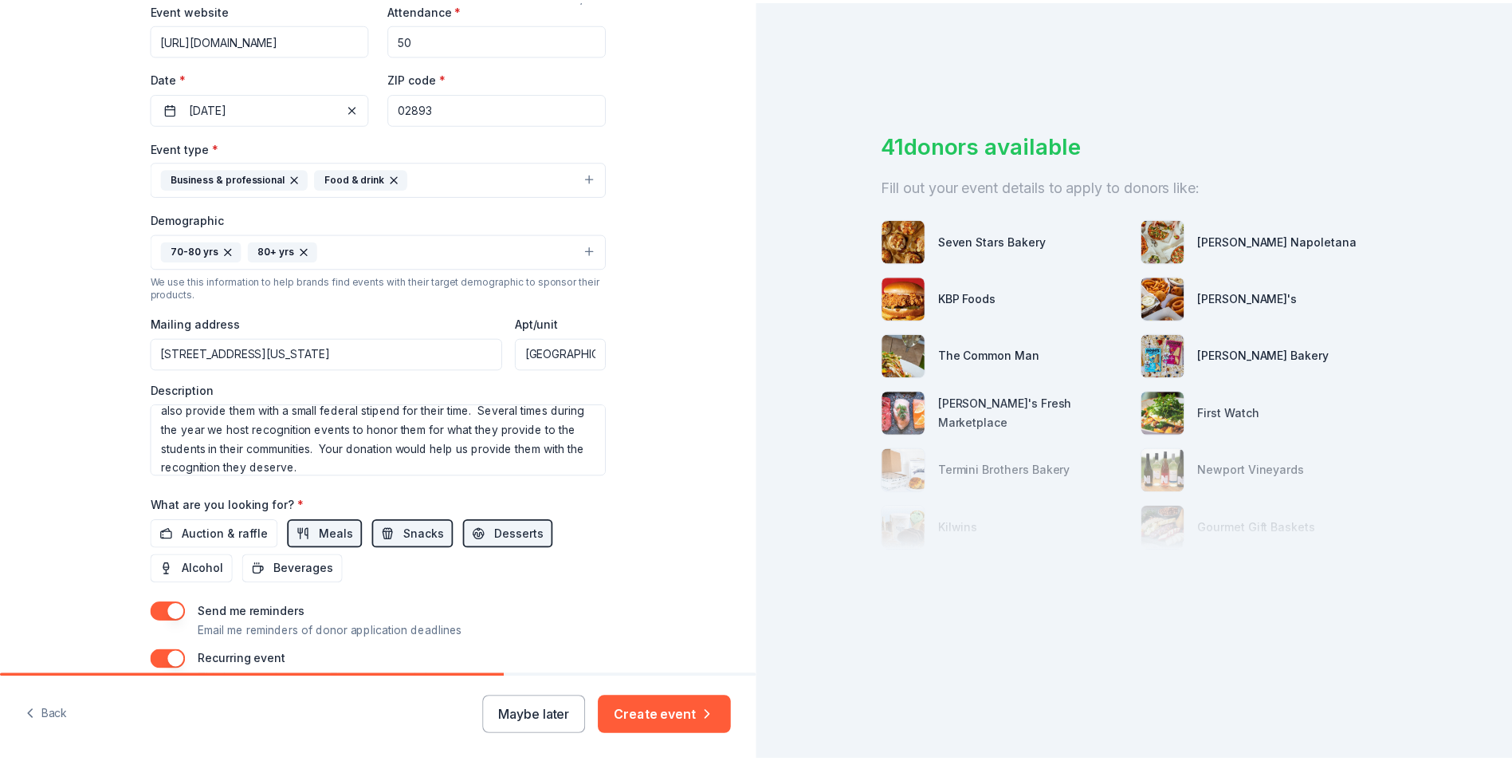
scroll to position [319, 0]
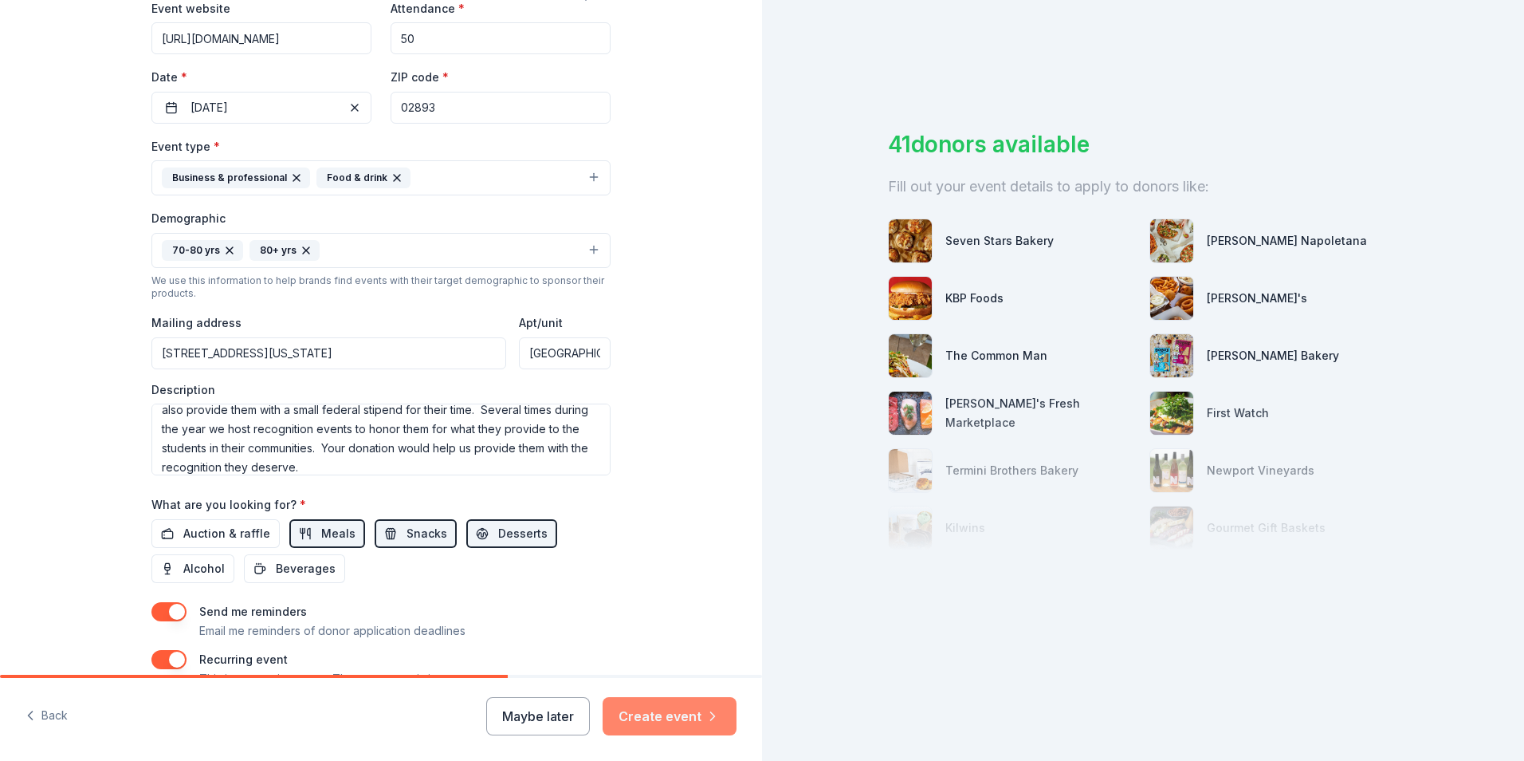
click at [660, 718] on button "Create event" at bounding box center [670, 716] width 134 height 38
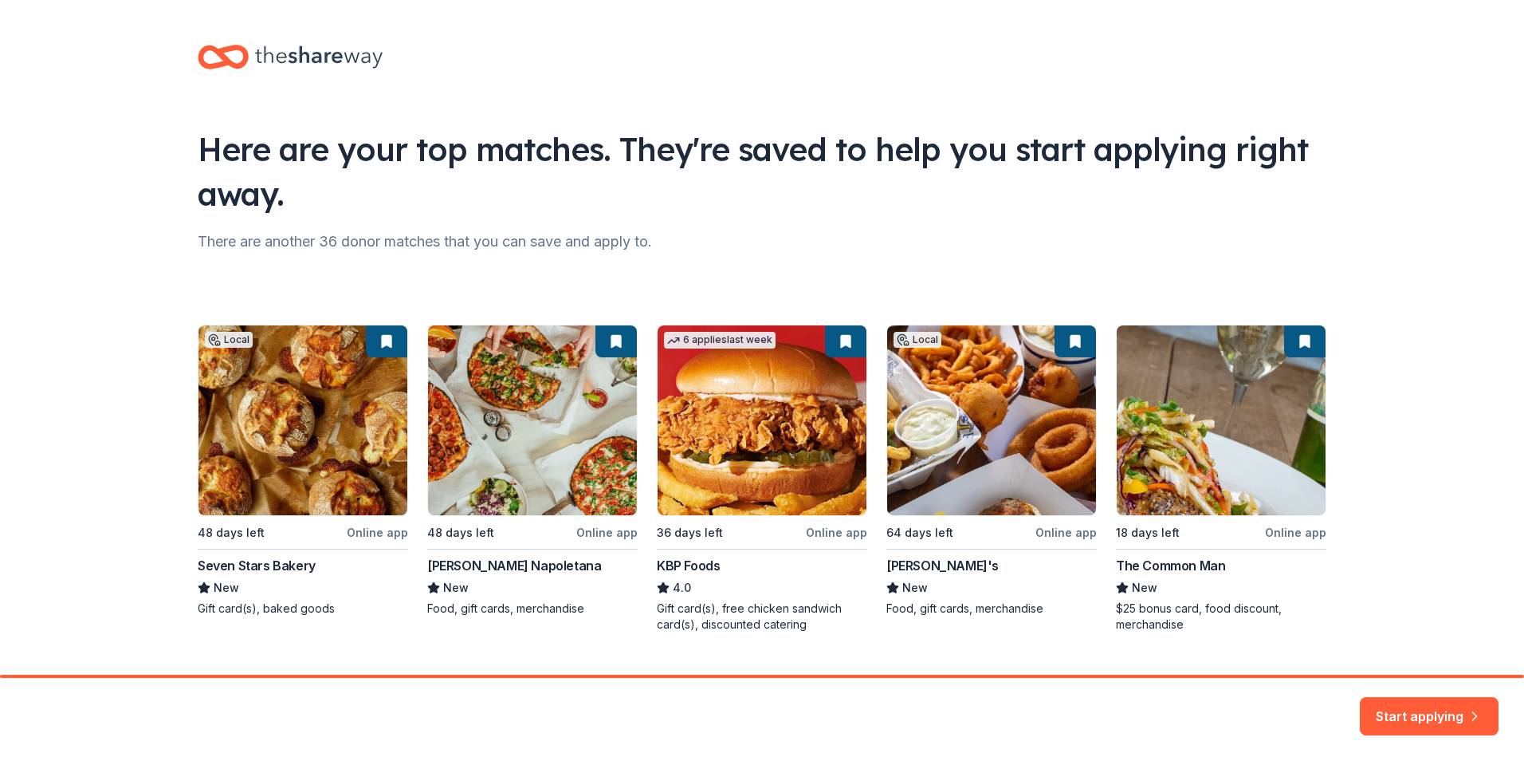
click at [570, 449] on div "Local 48 days left Online app Seven Stars Bakery New Gift card(s), baked goods …" at bounding box center [762, 478] width 1129 height 308
click at [1476, 720] on button "Start applying" at bounding box center [1429, 708] width 139 height 38
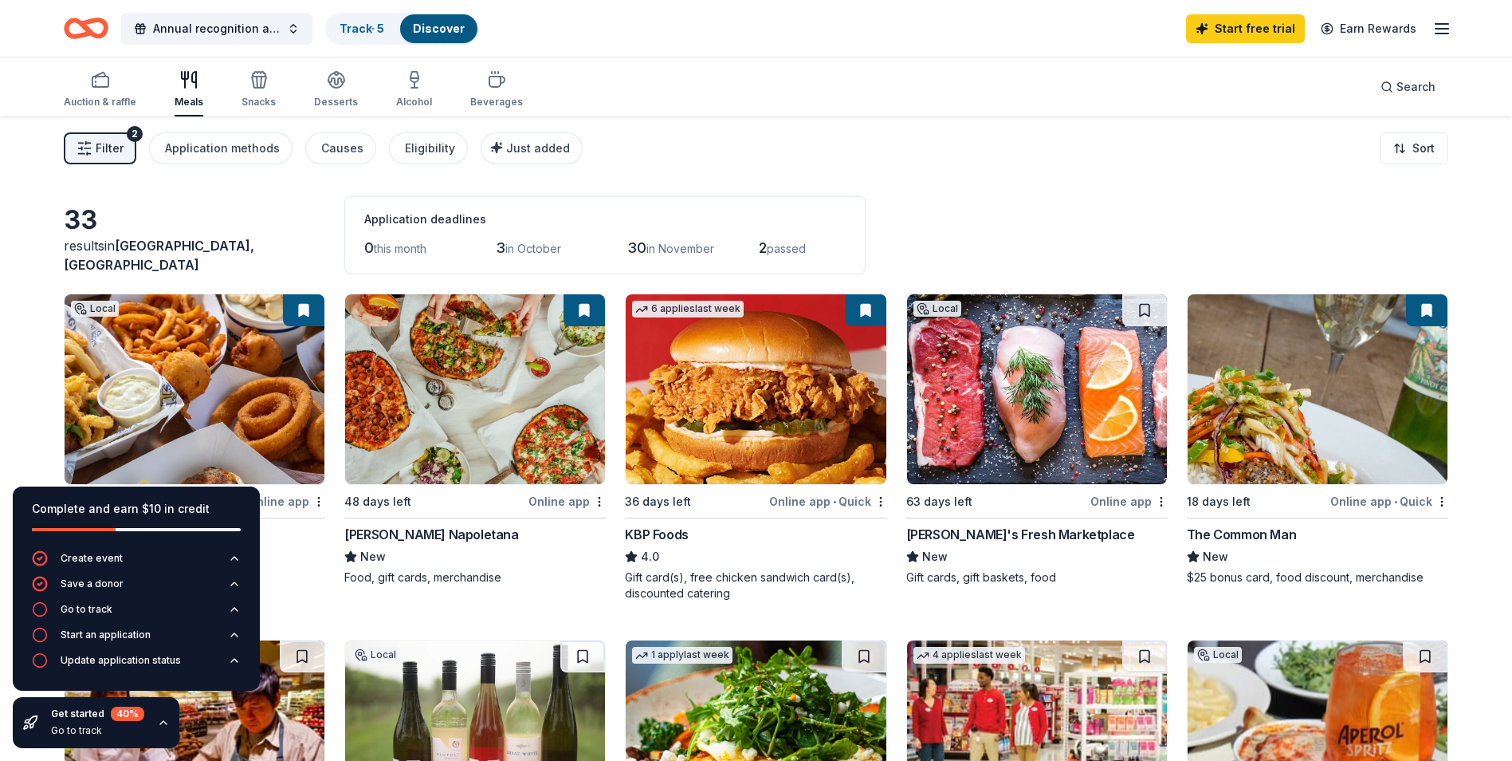
click at [586, 407] on img at bounding box center [475, 389] width 260 height 190
click at [374, 31] on link "Track · 5" at bounding box center [362, 29] width 45 height 14
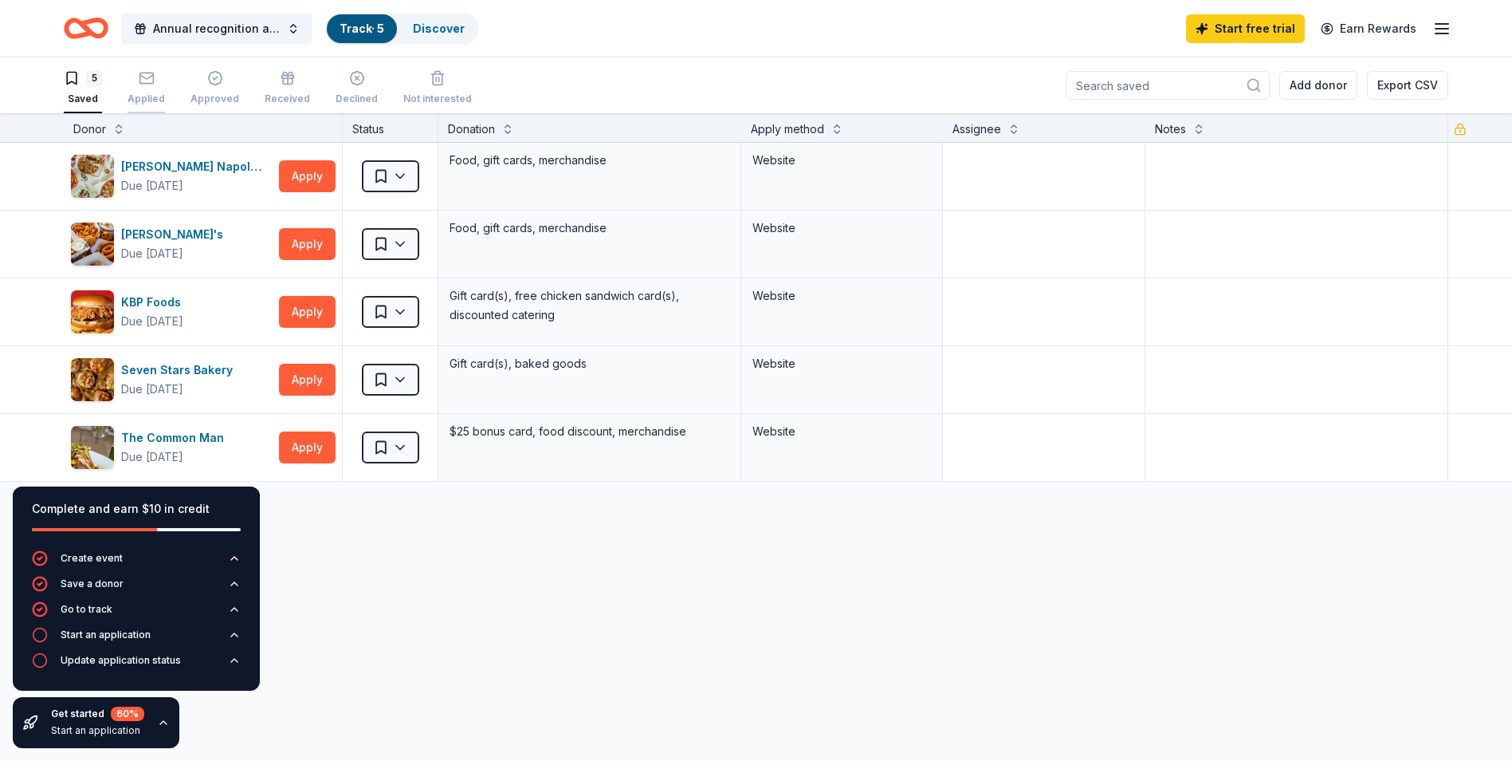
click at [147, 97] on div "Applied" at bounding box center [146, 98] width 37 height 13
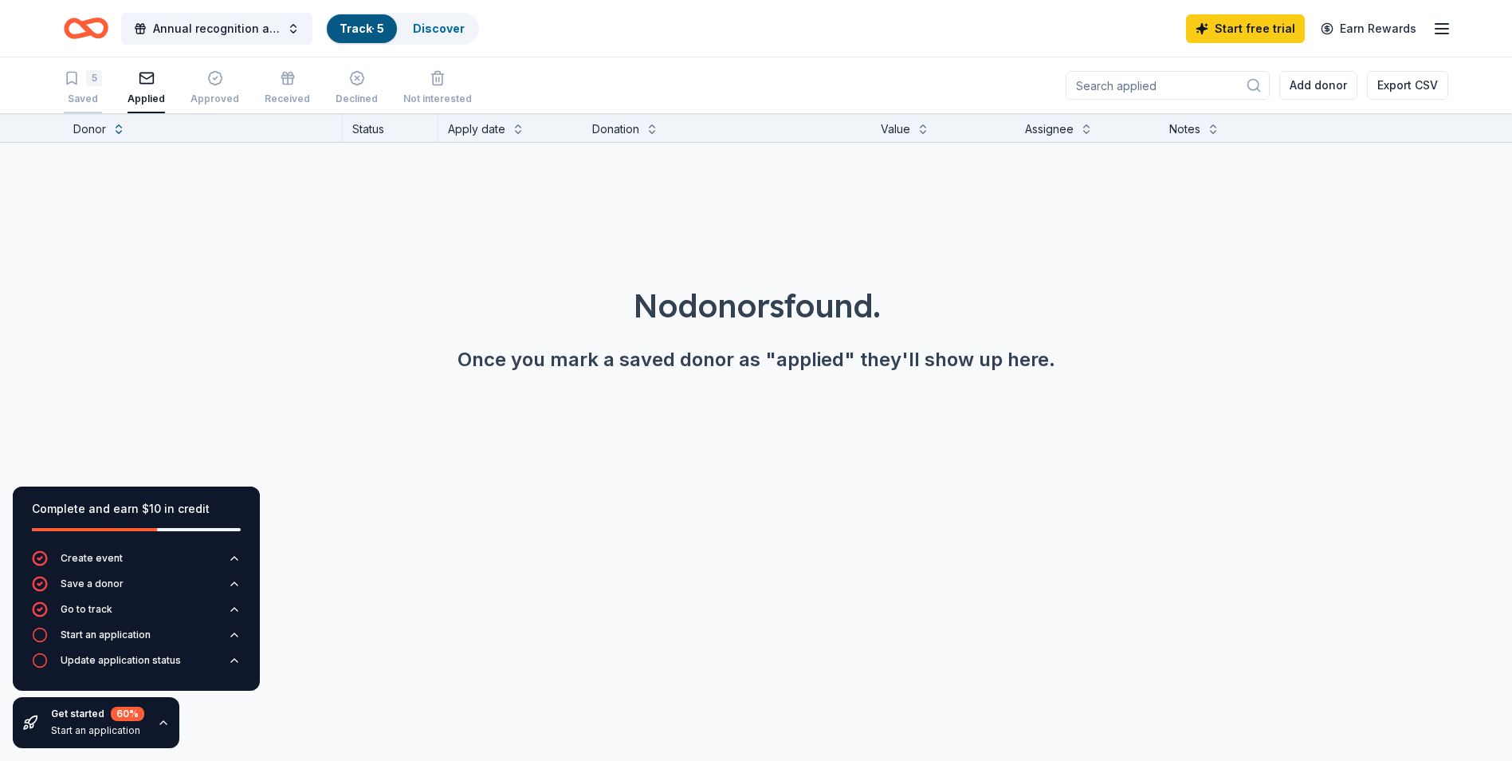
click at [87, 80] on div "5" at bounding box center [94, 78] width 16 height 16
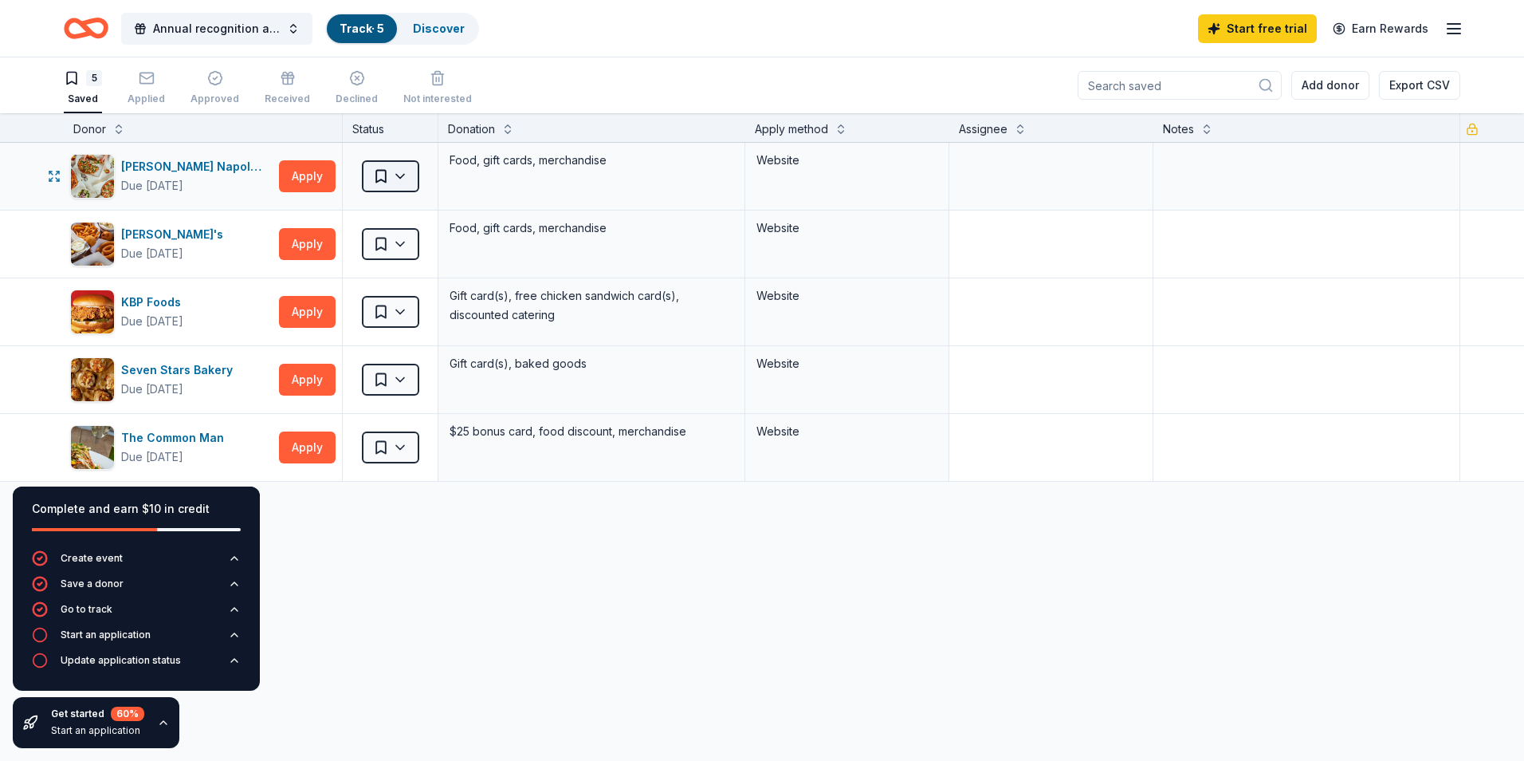
click at [406, 175] on html "Annual recognition and support Track · 5 Discover Start free trial Earn Rewards…" at bounding box center [762, 380] width 1524 height 761
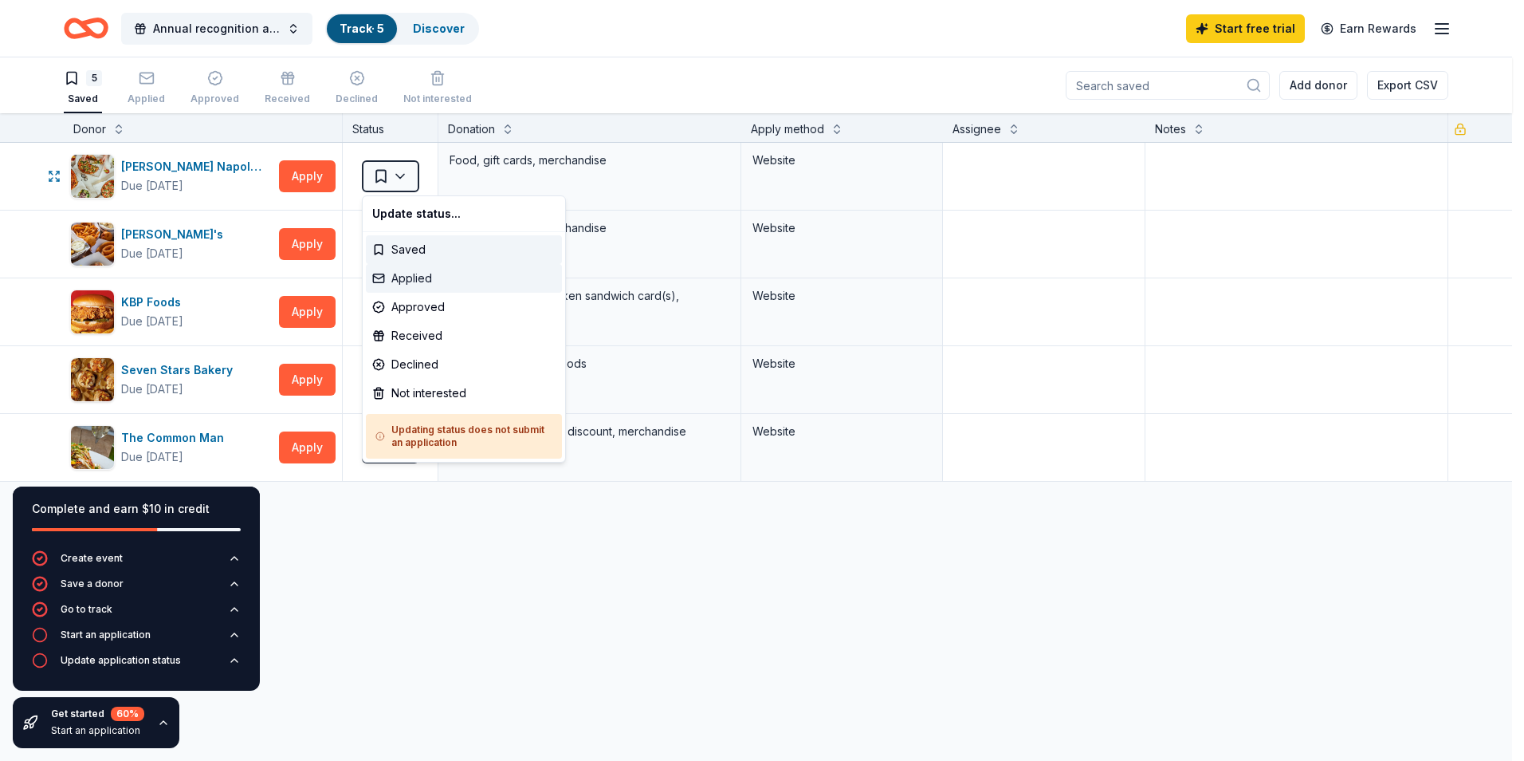
click at [410, 273] on div "Applied" at bounding box center [464, 278] width 196 height 29
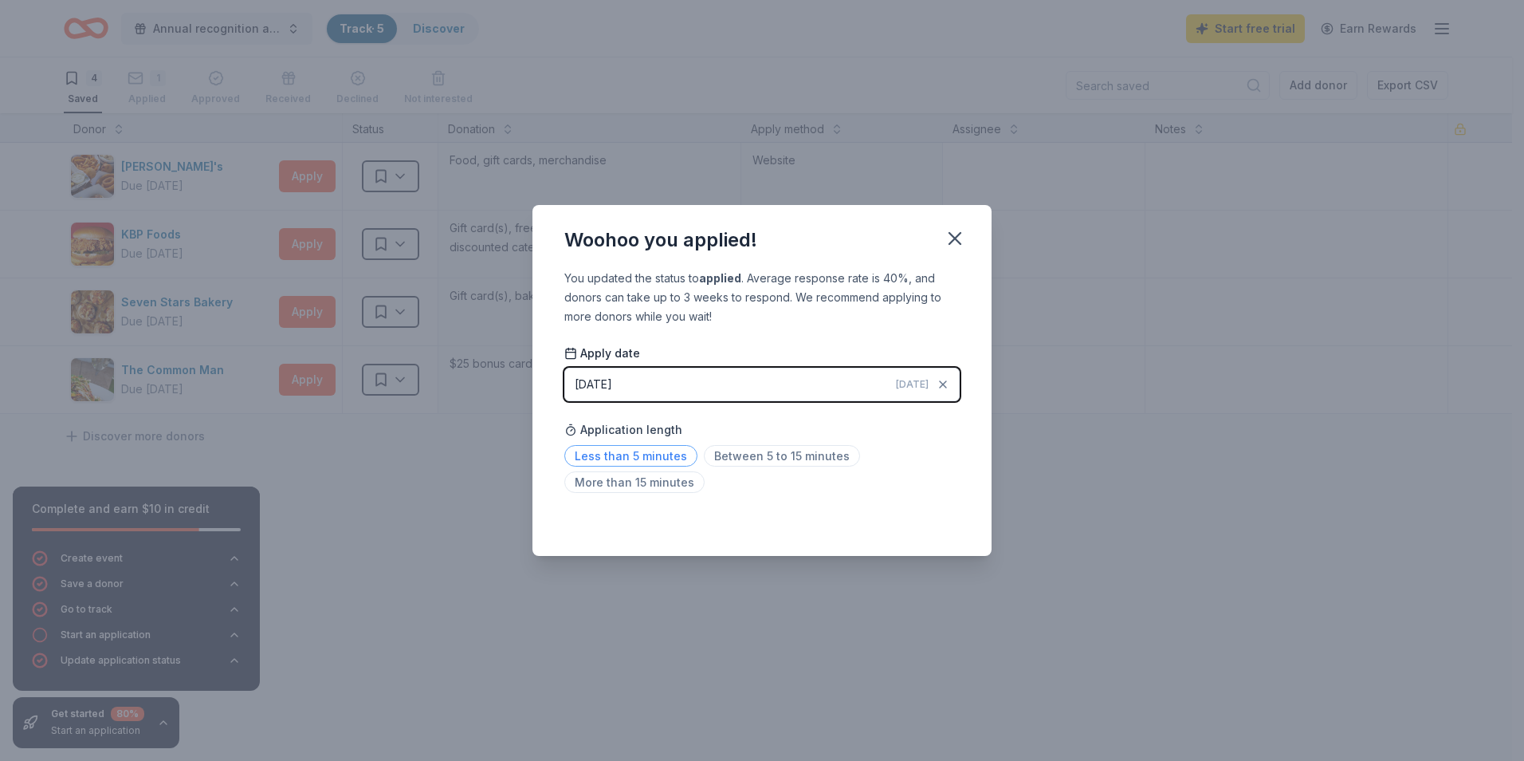
click at [657, 450] on span "Less than 5 minutes" at bounding box center [630, 456] width 133 height 22
click at [956, 245] on icon "button" at bounding box center [955, 238] width 22 height 22
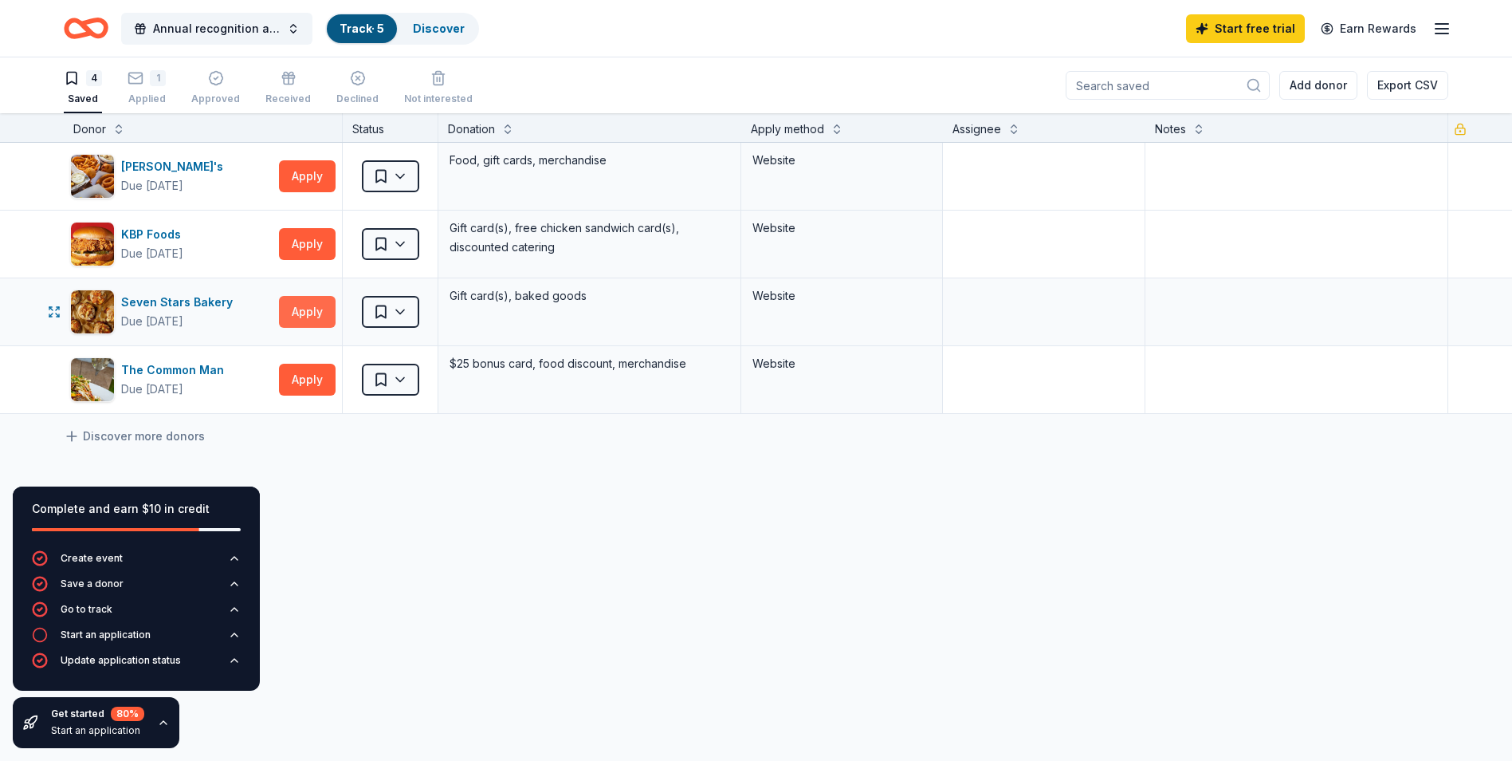
click at [305, 312] on button "Apply" at bounding box center [307, 312] width 57 height 32
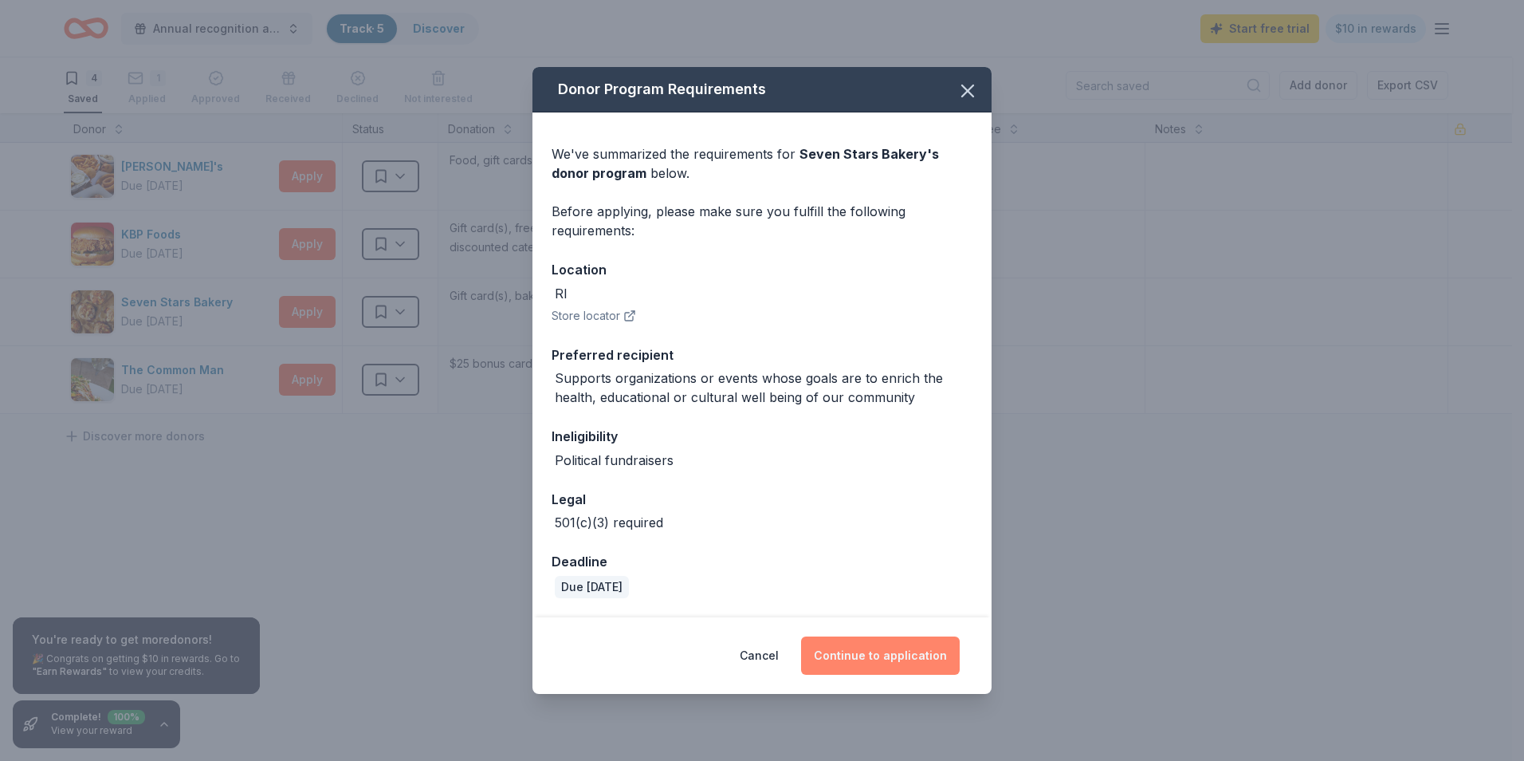
click at [907, 663] on button "Continue to application" at bounding box center [880, 655] width 159 height 38
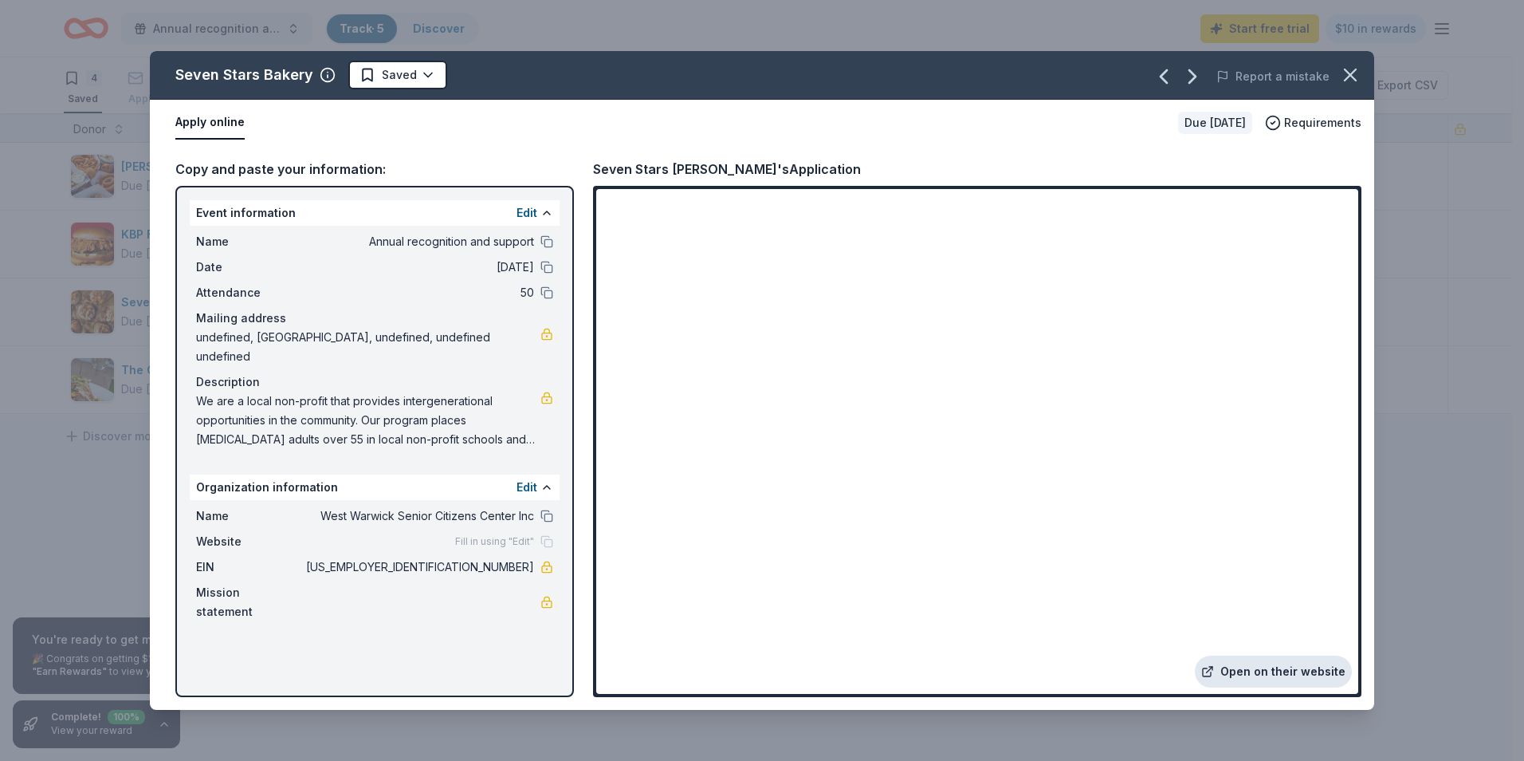
click at [1248, 669] on link "Open on their website" at bounding box center [1273, 671] width 157 height 32
click at [1356, 74] on icon "button" at bounding box center [1350, 75] width 22 height 22
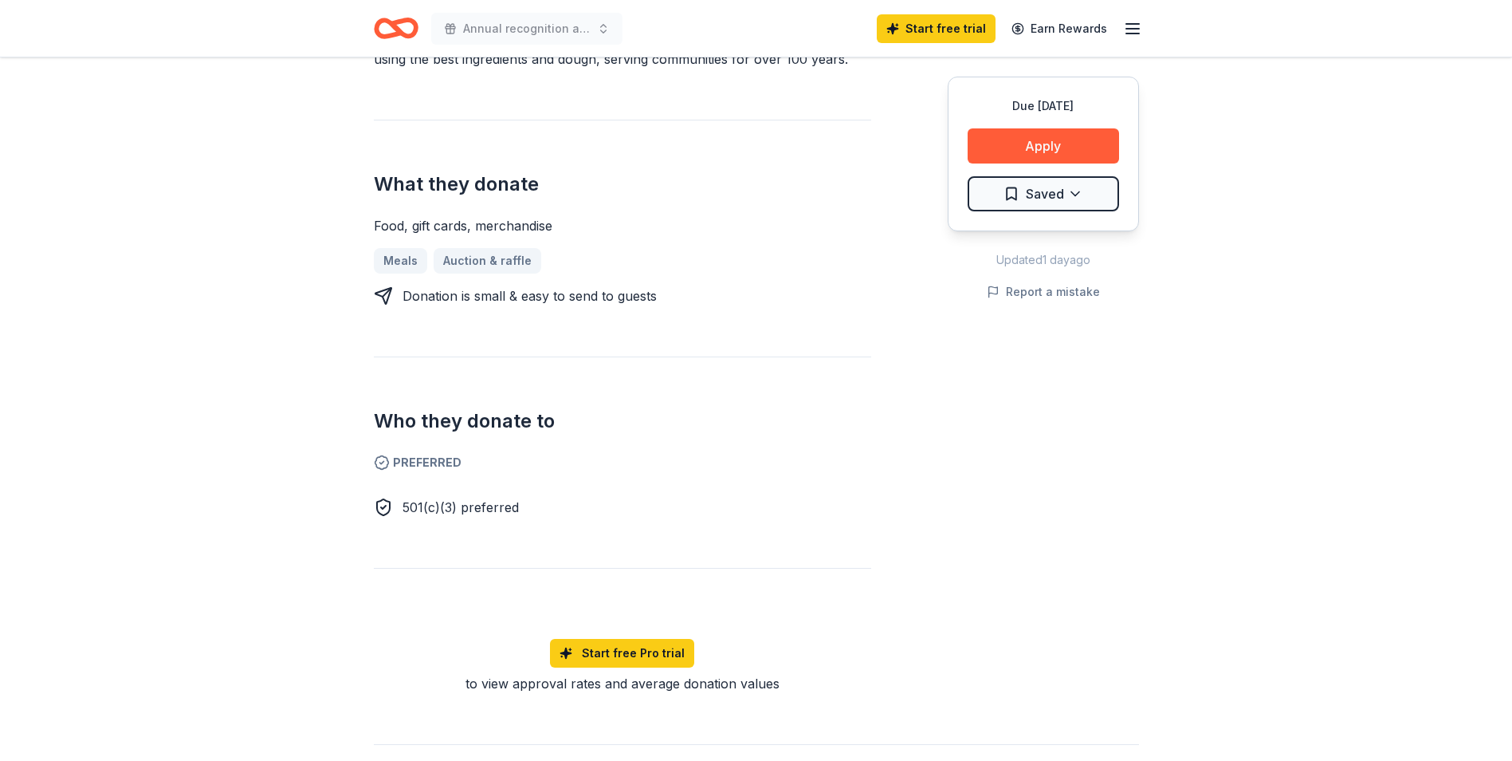
scroll to position [581, 0]
click at [1093, 143] on button "Apply" at bounding box center [1043, 145] width 151 height 35
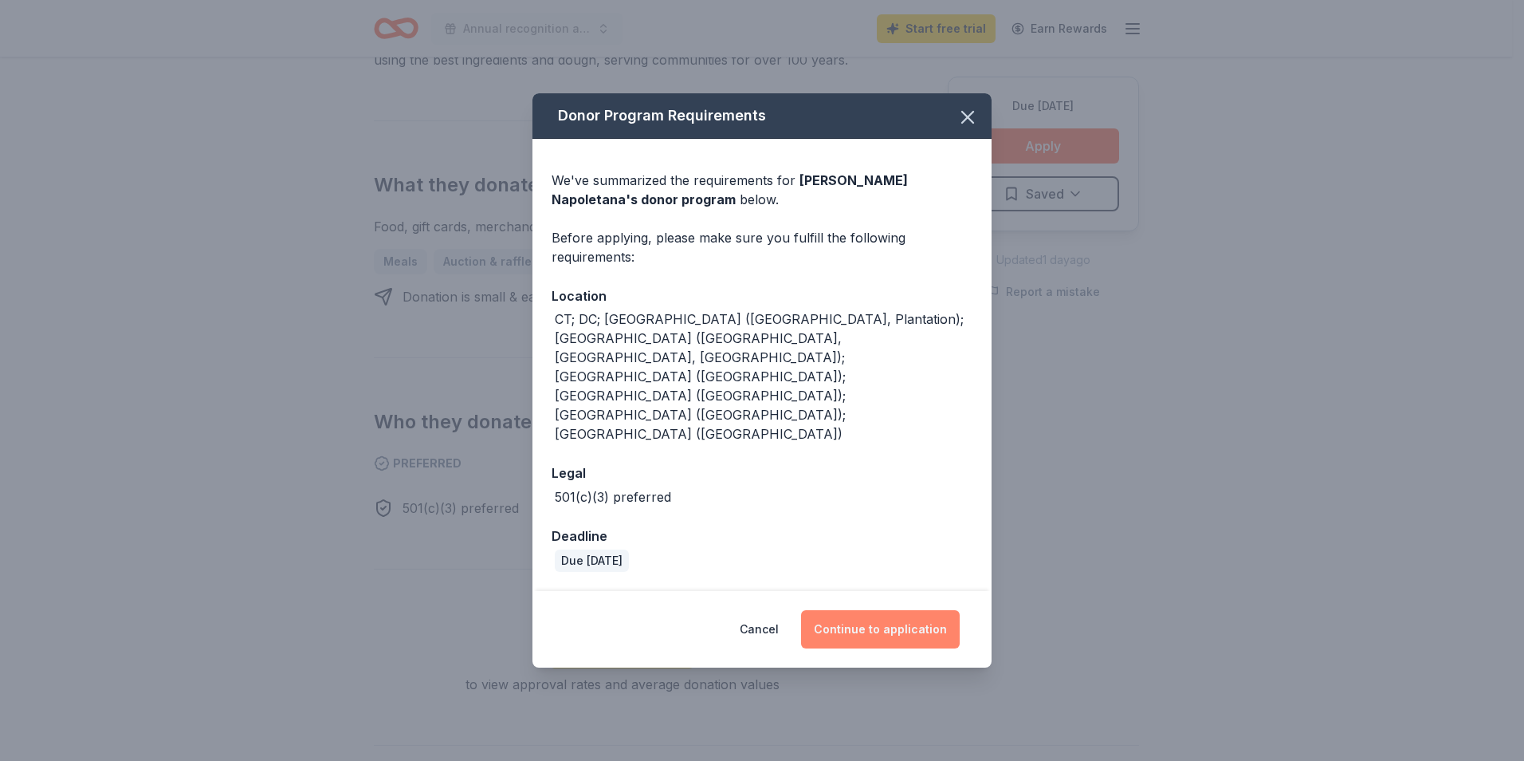
click at [884, 610] on button "Continue to application" at bounding box center [880, 629] width 159 height 38
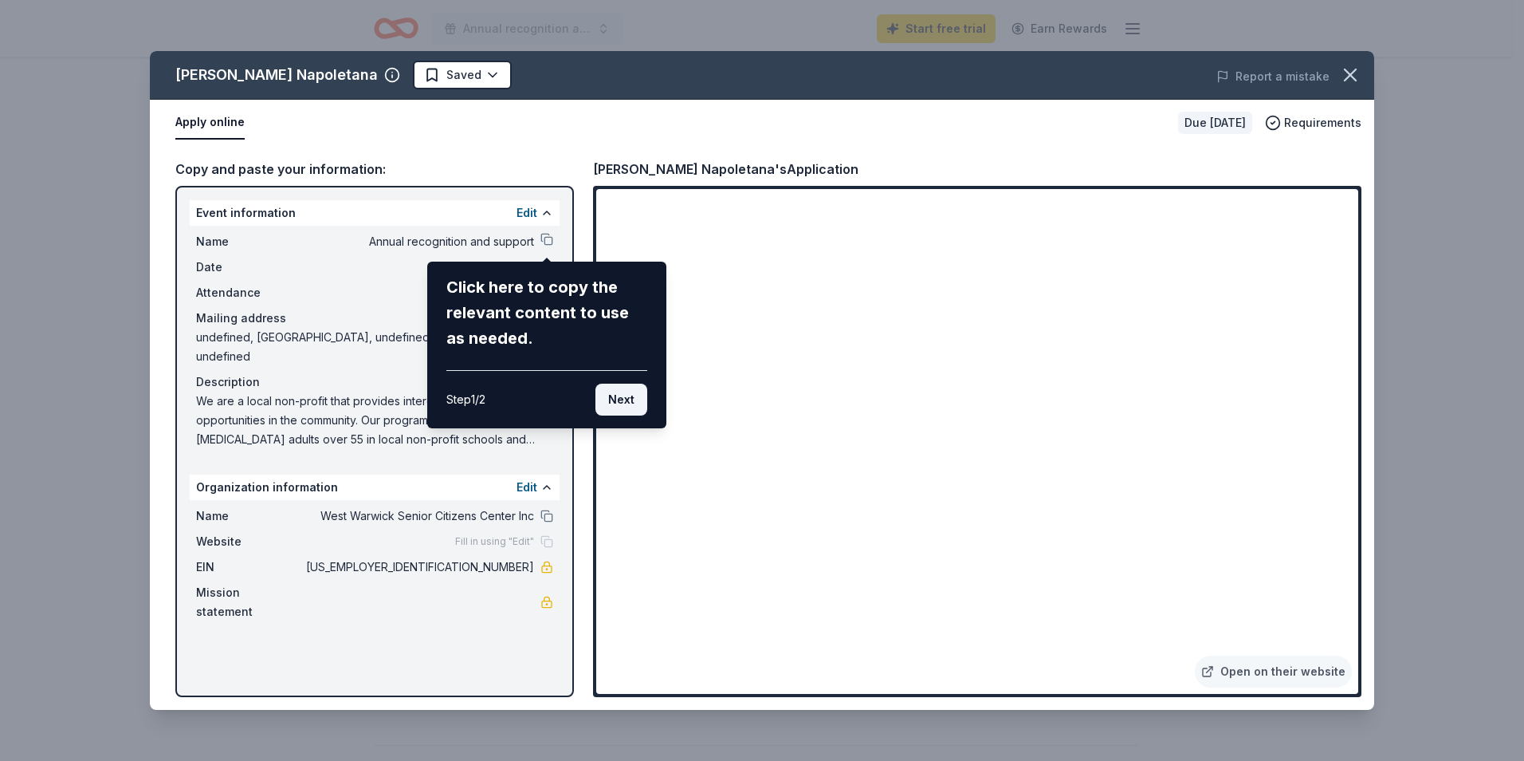
click at [631, 389] on button "Next" at bounding box center [622, 399] width 52 height 32
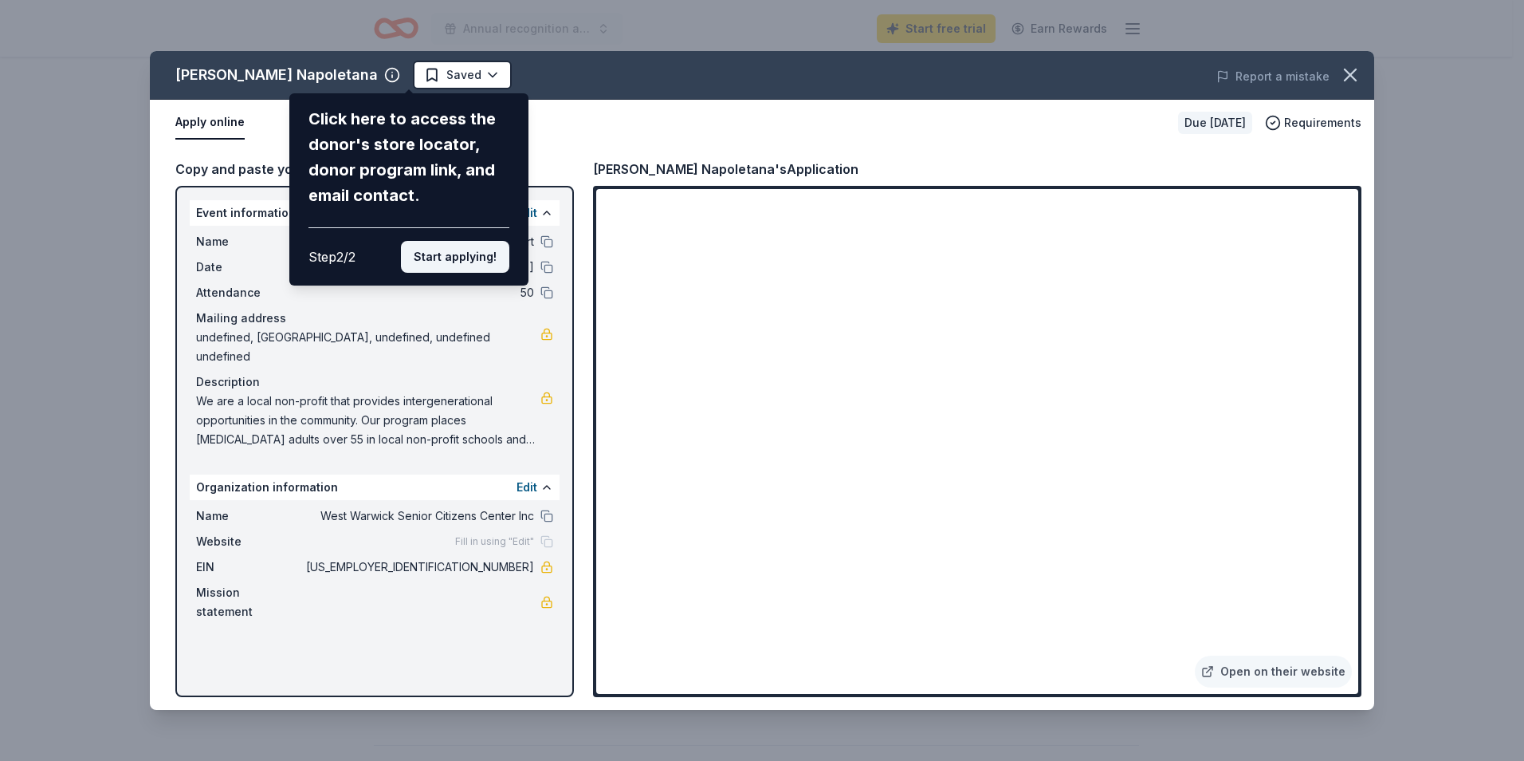
click at [481, 259] on button "Start applying!" at bounding box center [455, 257] width 108 height 32
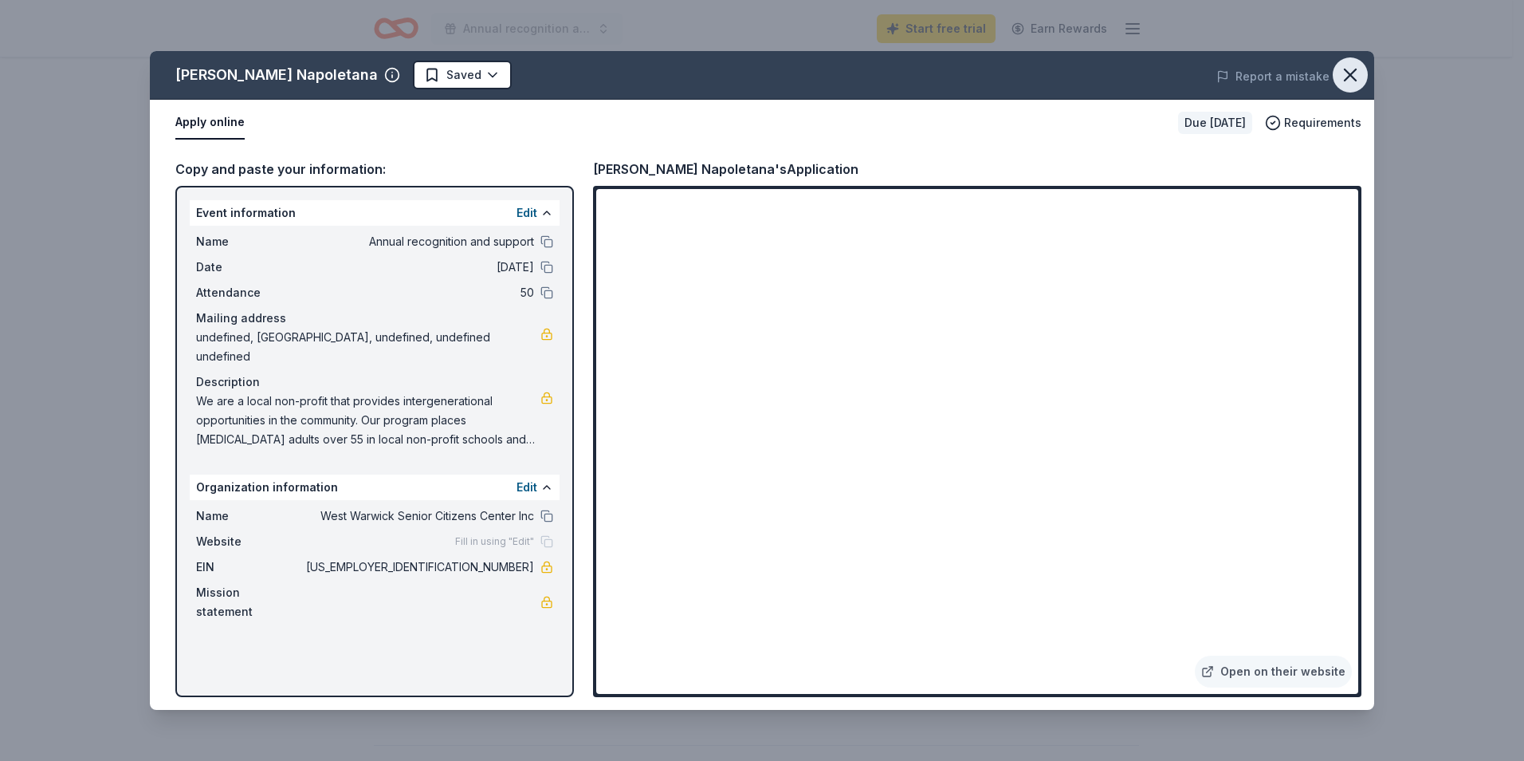
click at [1347, 77] on icon "button" at bounding box center [1350, 75] width 22 height 22
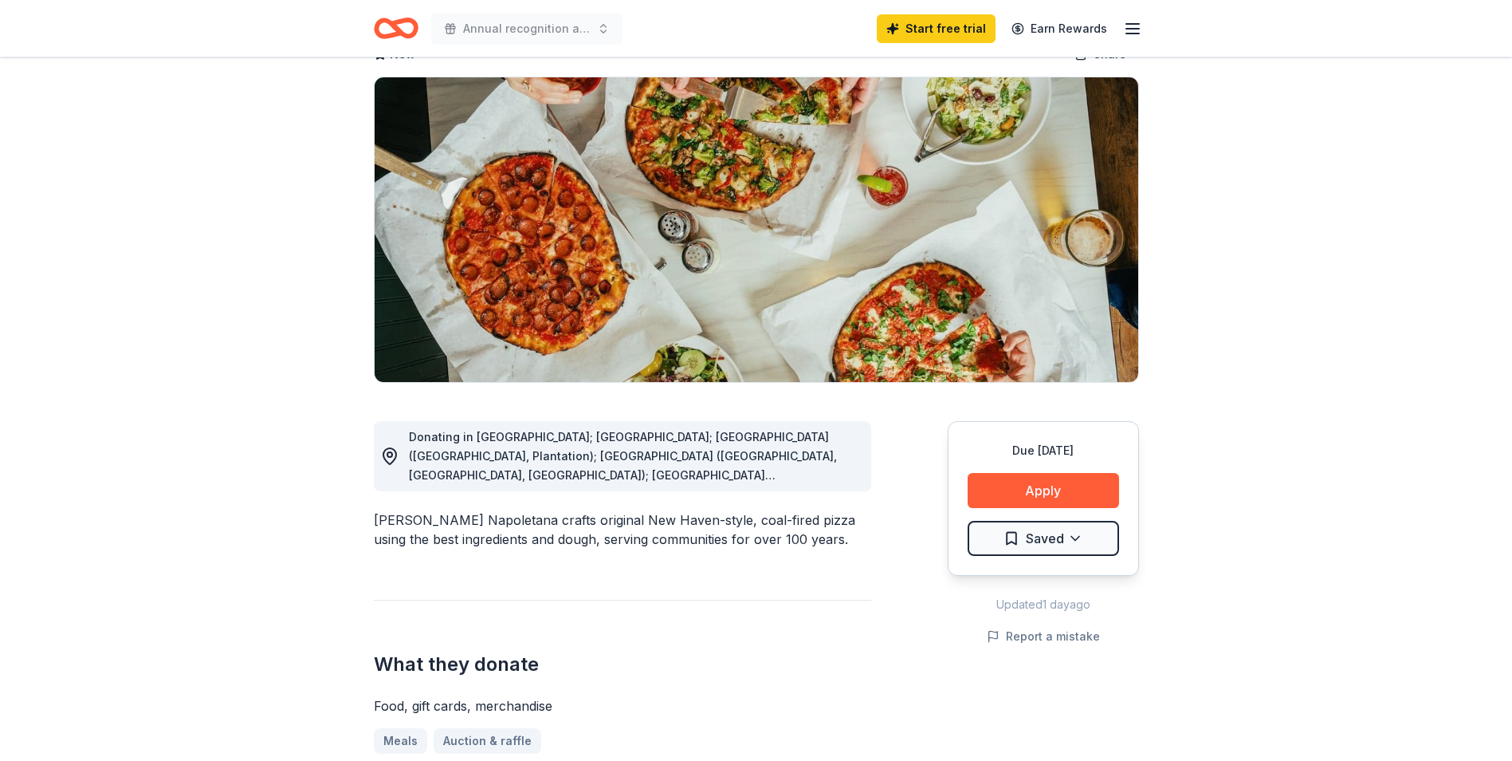
scroll to position [0, 0]
